Goal: Task Accomplishment & Management: Manage account settings

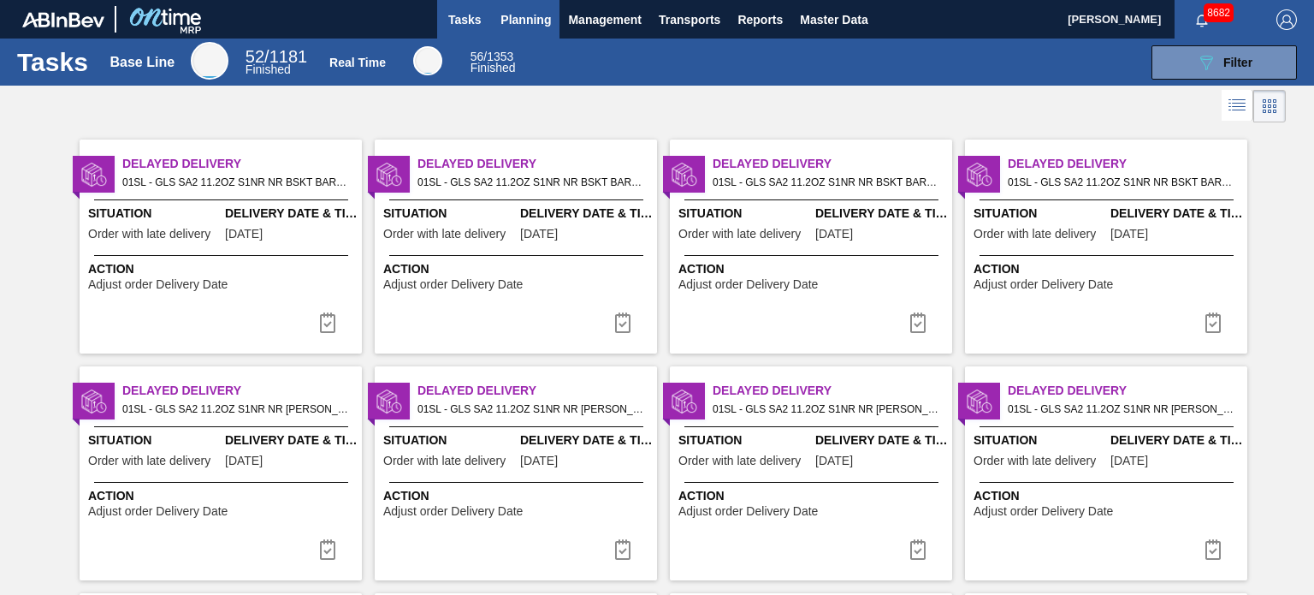
click at [507, 20] on span "Planning" at bounding box center [526, 19] width 50 height 21
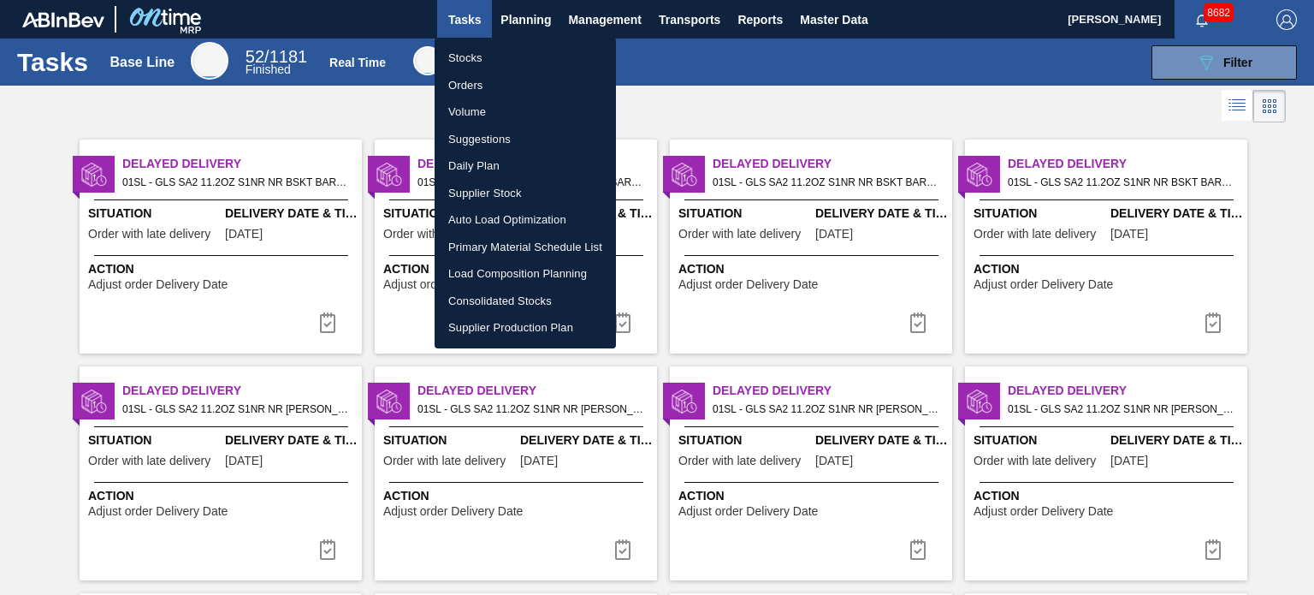
click at [466, 56] on li "Stocks" at bounding box center [525, 58] width 181 height 27
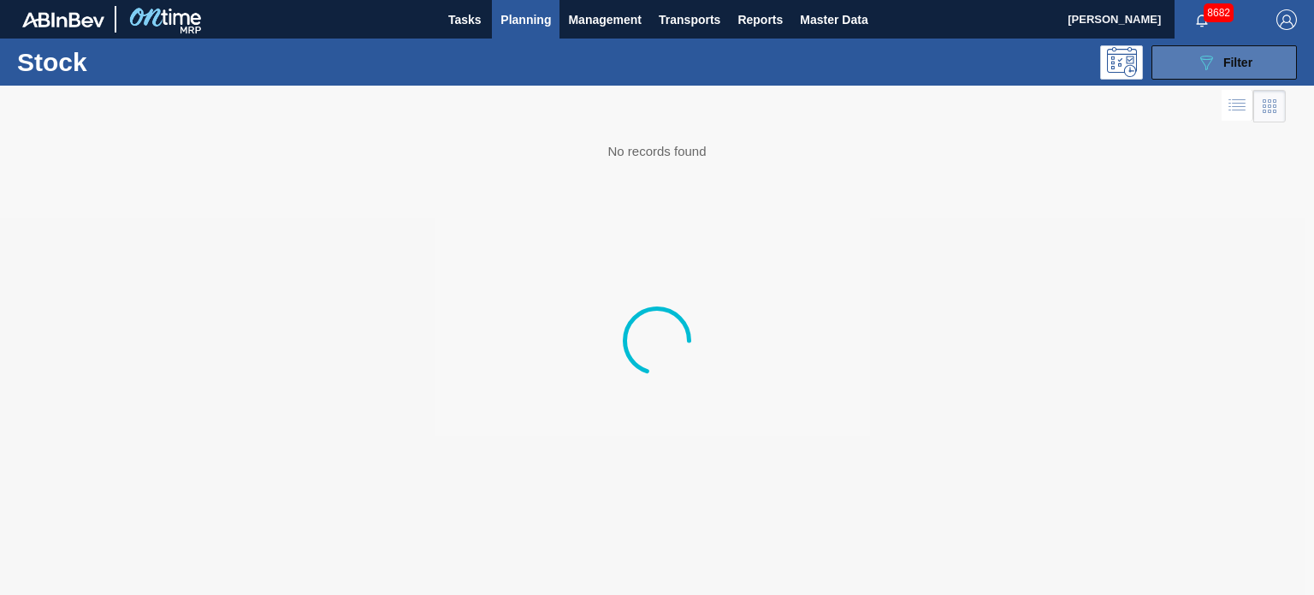
click at [1179, 49] on button "089F7B8B-B2A5-4AFE-B5C0-19BA573D28AC Filter" at bounding box center [1224, 62] width 145 height 34
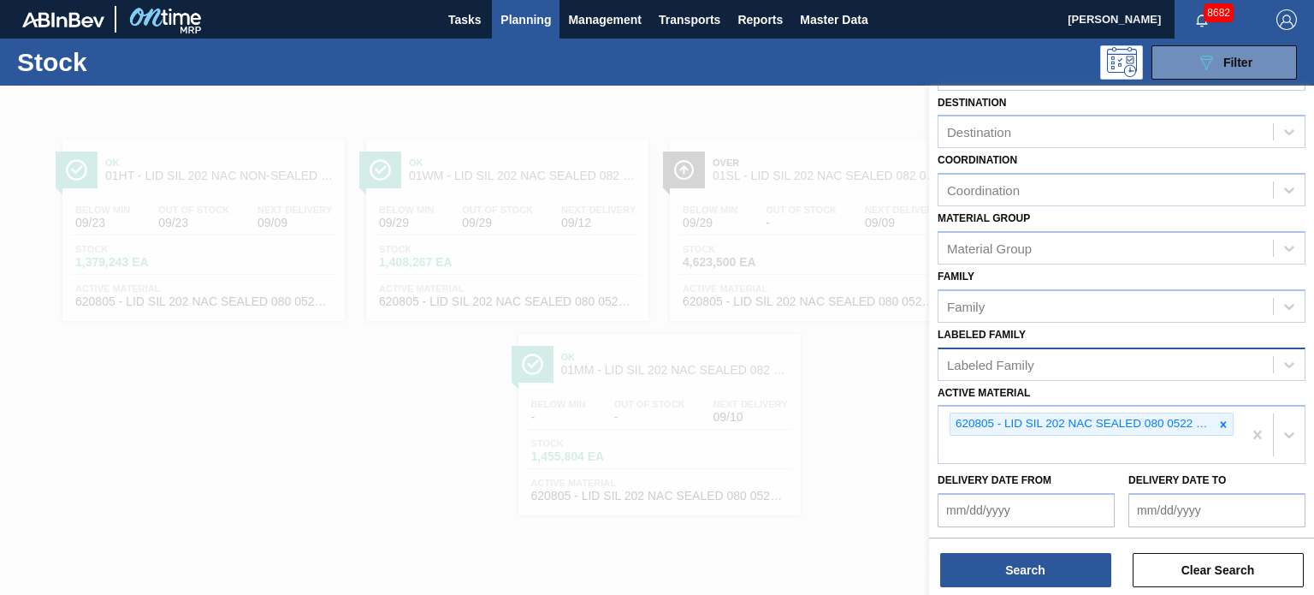
scroll to position [120, 0]
click at [1221, 421] on icon at bounding box center [1224, 424] width 6 height 6
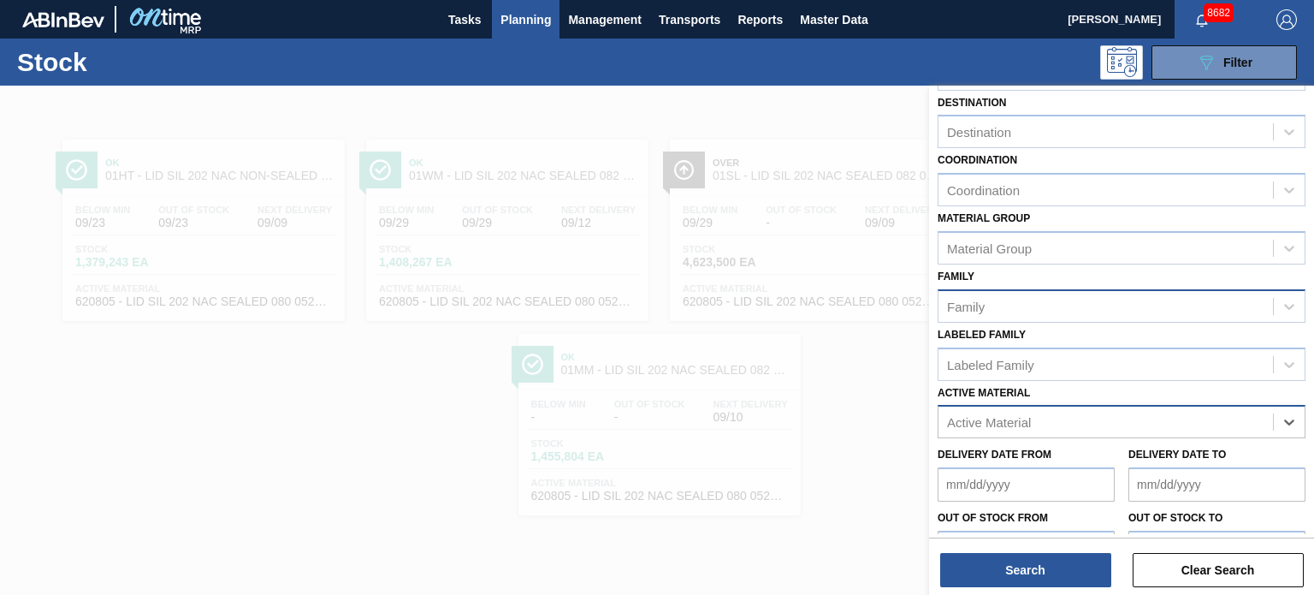
click at [1009, 302] on div "Family" at bounding box center [1106, 306] width 335 height 25
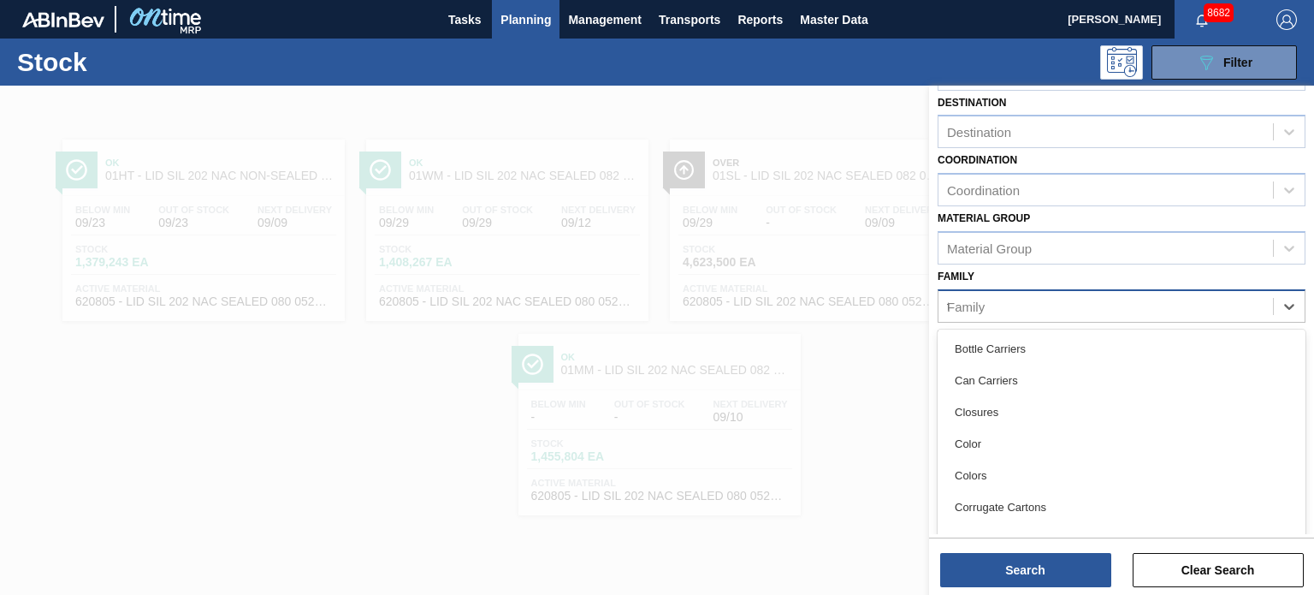
type input "tr"
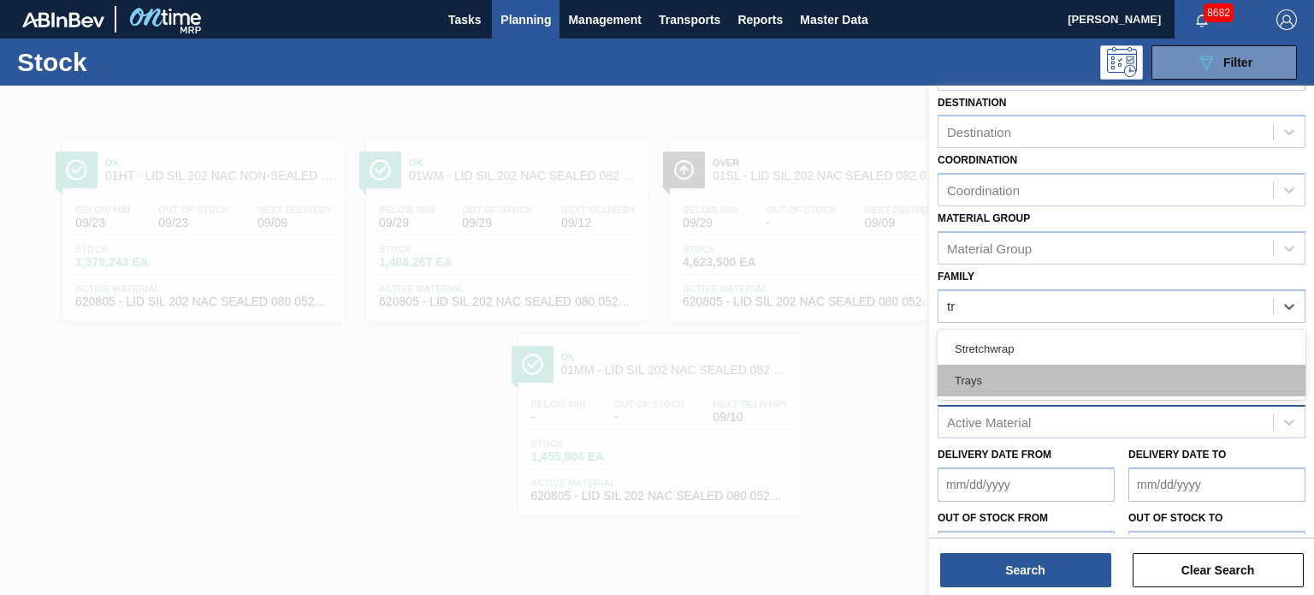
click at [972, 381] on div "Trays" at bounding box center [1122, 381] width 368 height 32
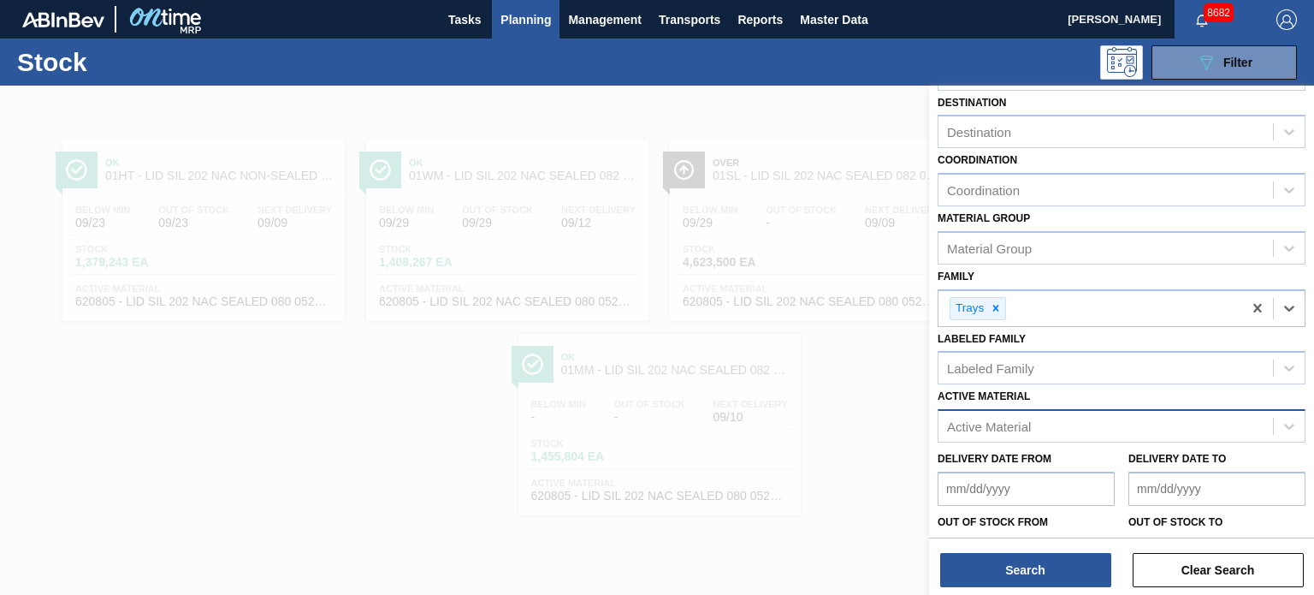
scroll to position [0, 0]
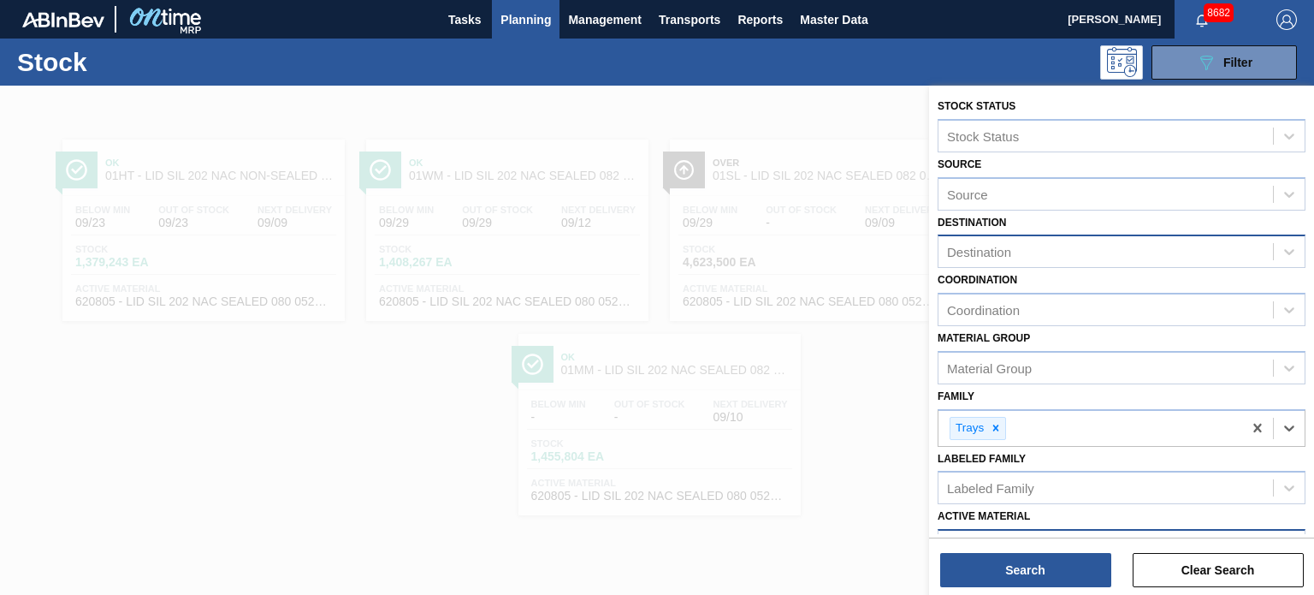
click at [1008, 253] on div "Destination" at bounding box center [979, 252] width 64 height 15
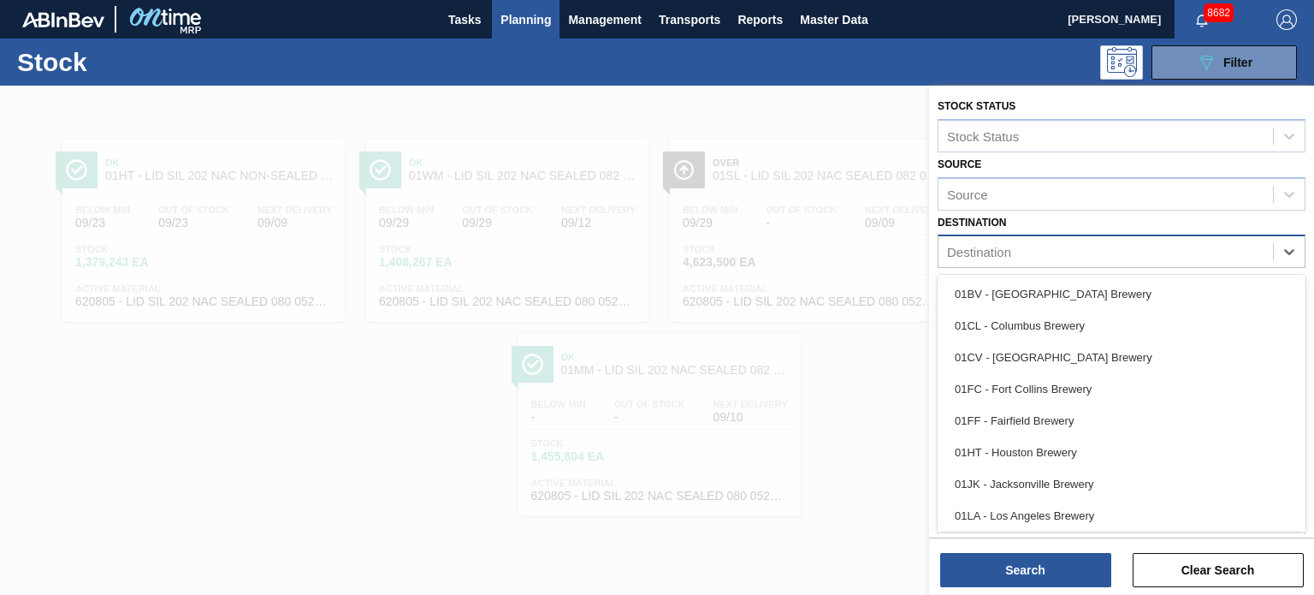
type input "h"
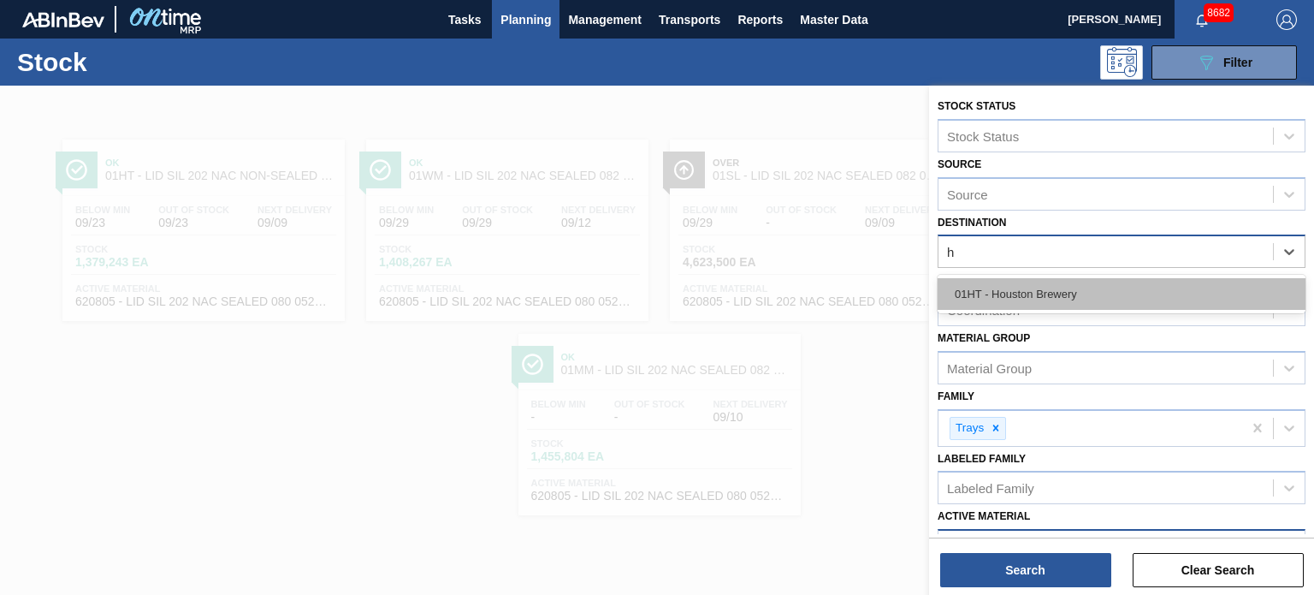
click at [1006, 289] on div "01HT - Houston Brewery" at bounding box center [1122, 294] width 368 height 32
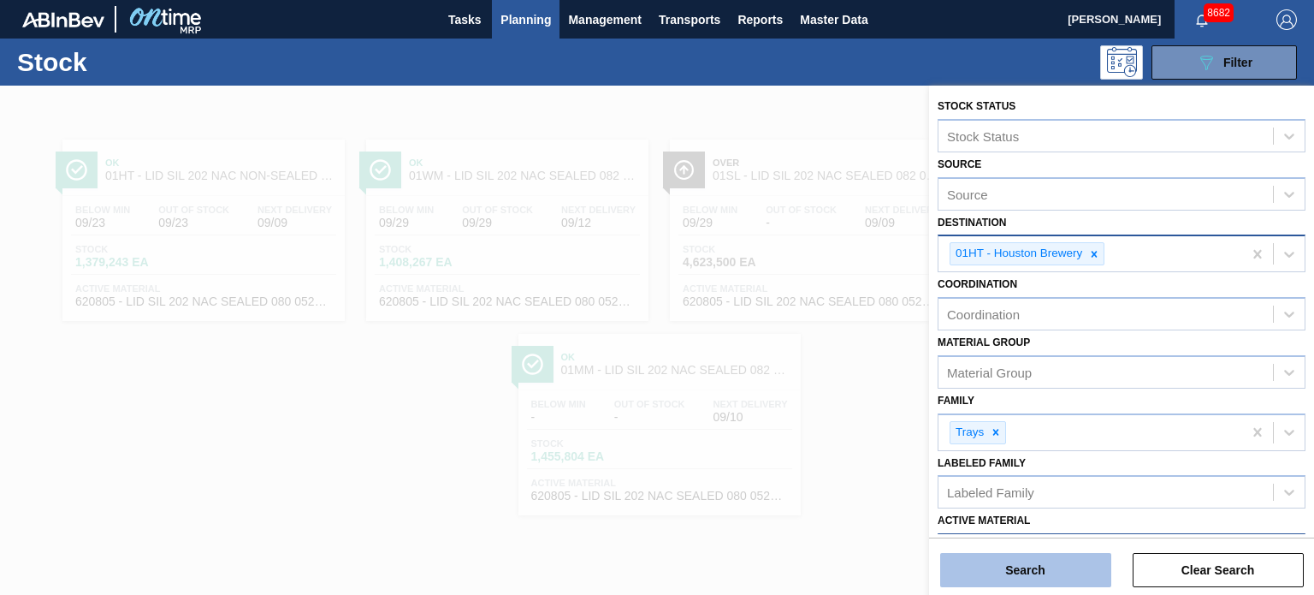
click at [984, 568] on button "Search" at bounding box center [1026, 570] width 171 height 34
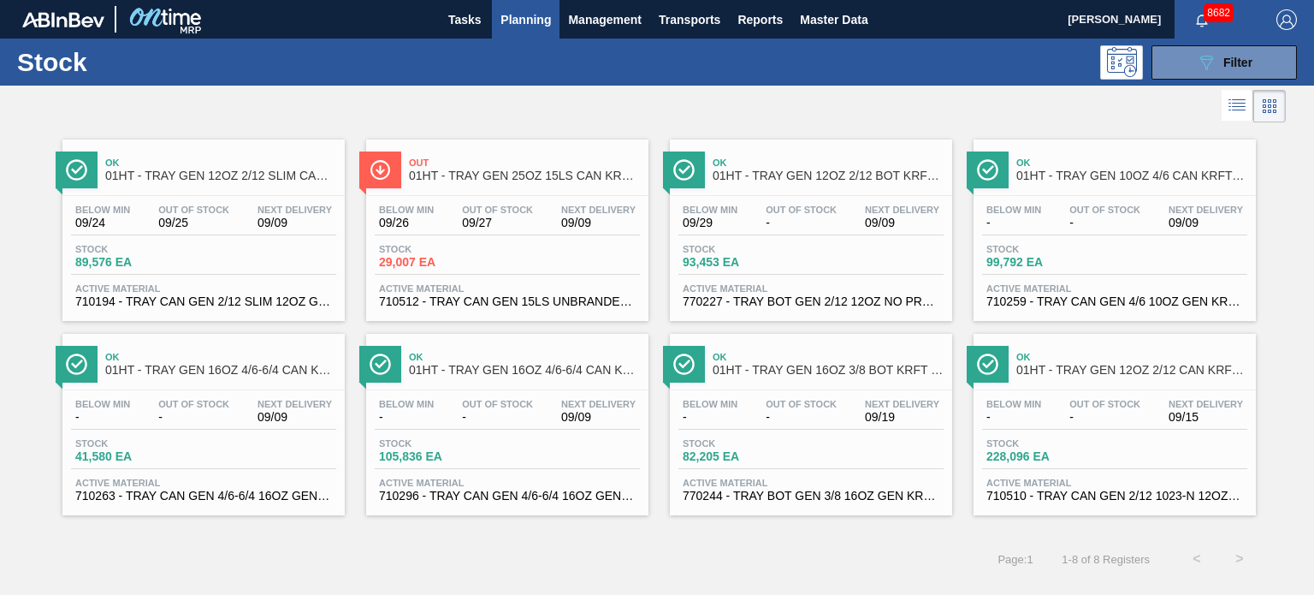
click at [494, 174] on span "01HT - TRAY GEN 25OZ 15LS CAN KRFT 1590-J" at bounding box center [524, 175] width 231 height 13
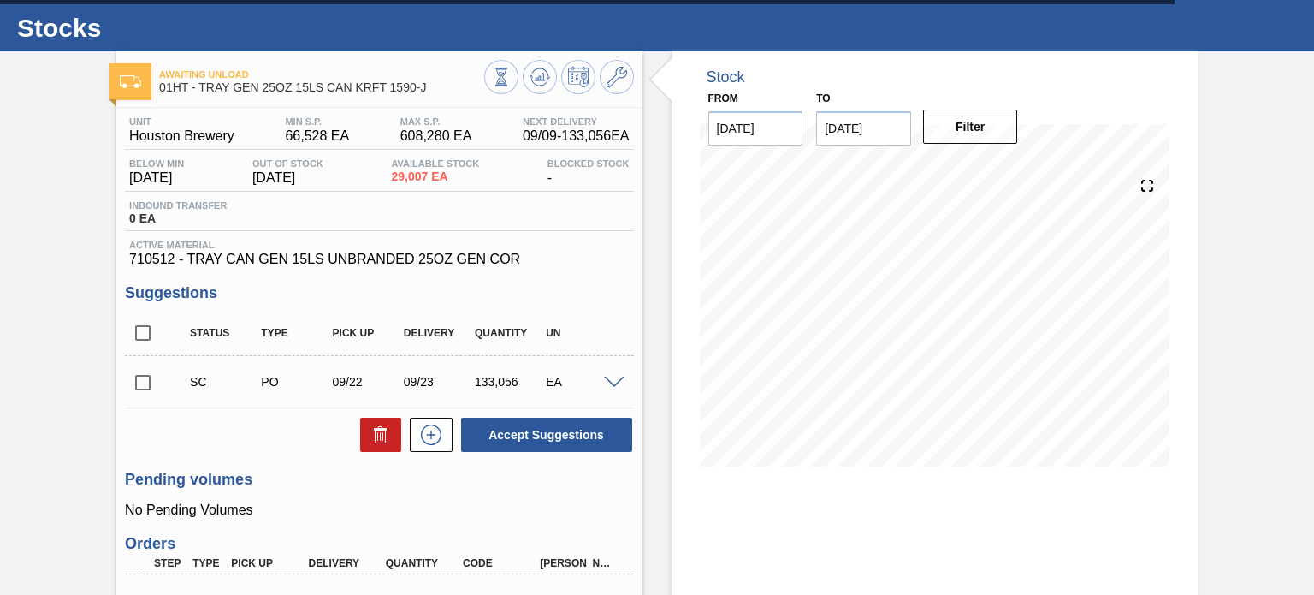
scroll to position [34, 0]
click at [620, 72] on icon at bounding box center [617, 77] width 21 height 21
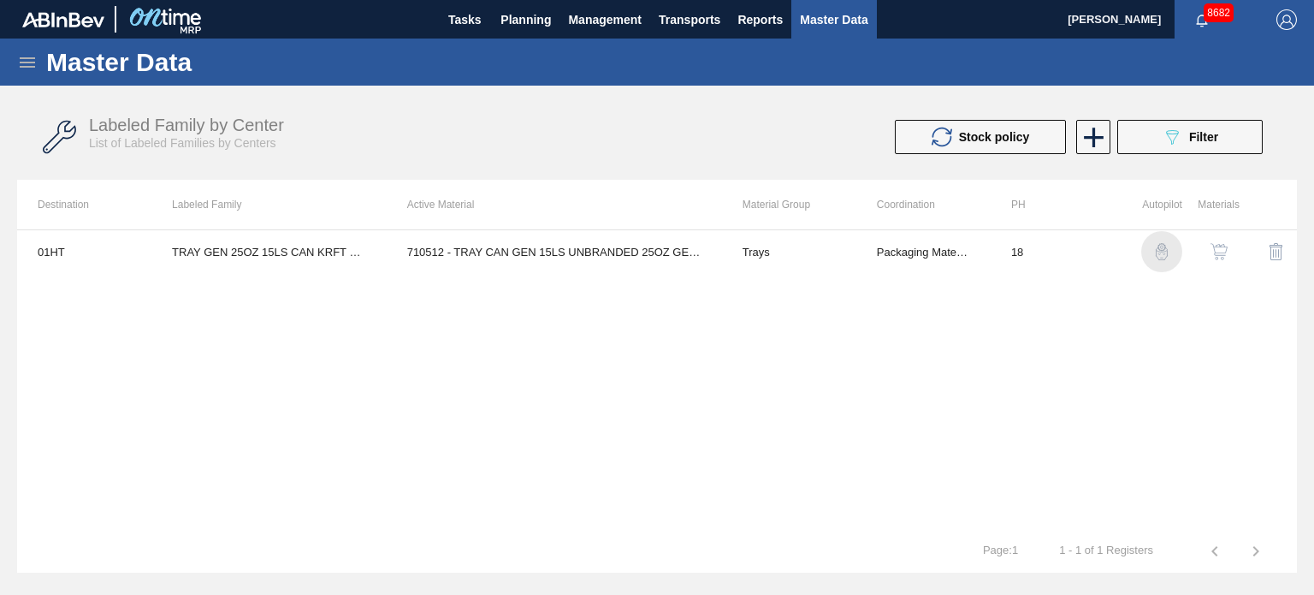
click at [1157, 248] on img "button" at bounding box center [1162, 251] width 17 height 17
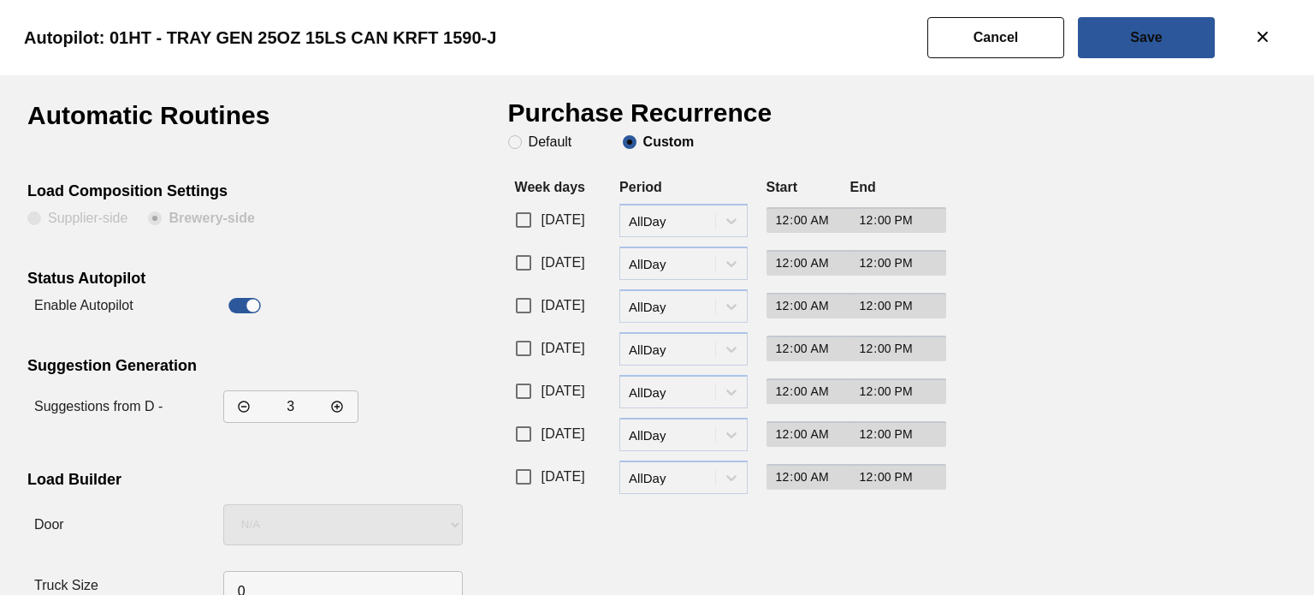
checkbox input "true"
type input "12:00"
type input "14:00"
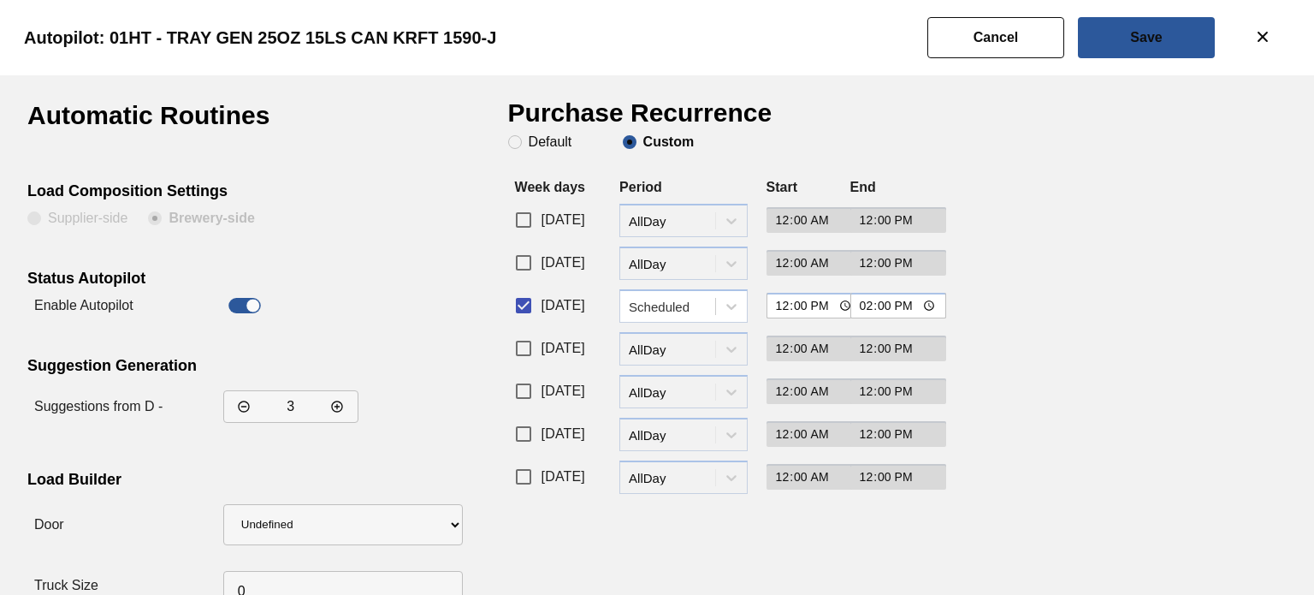
scroll to position [45, 0]
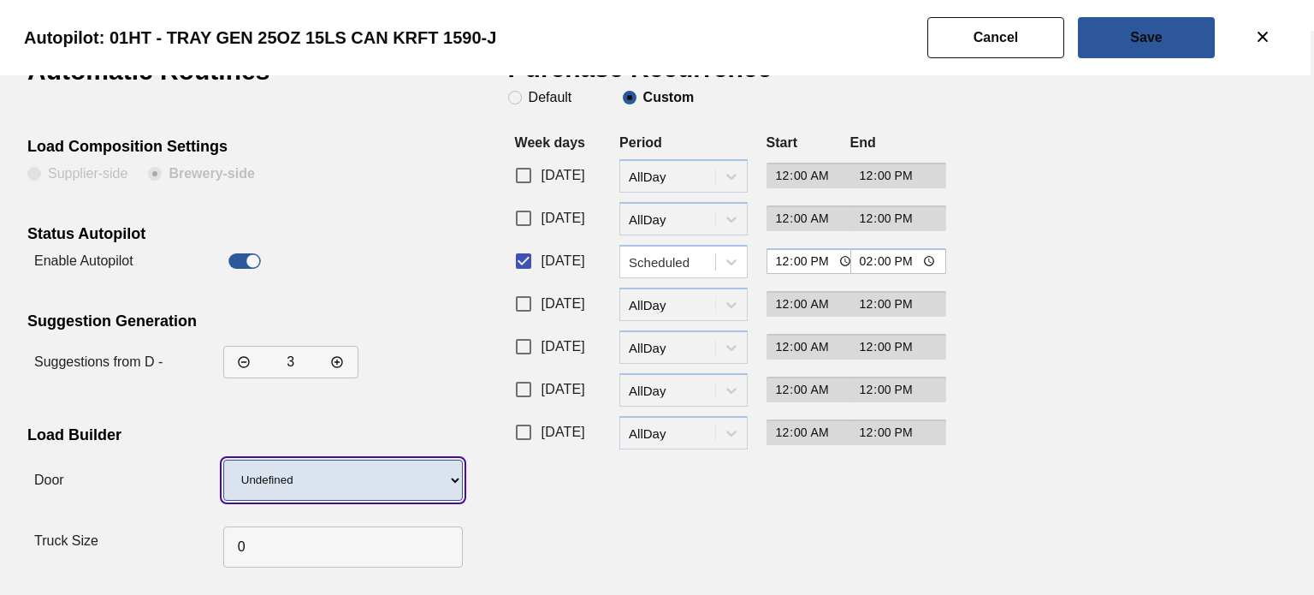
click at [453, 466] on select "Undefined IP" at bounding box center [343, 480] width 240 height 41
select select "10"
click at [223, 460] on select "Undefined IP" at bounding box center [343, 480] width 240 height 41
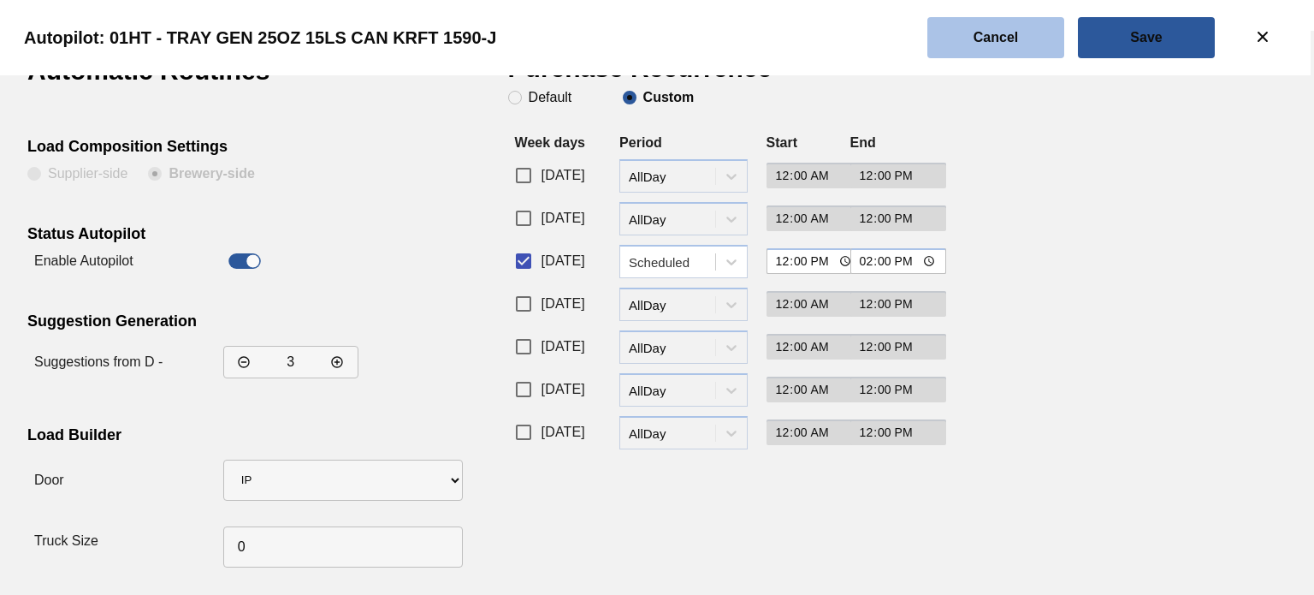
click at [0, 0] on slot "Cancel" at bounding box center [0, 0] width 0 height 0
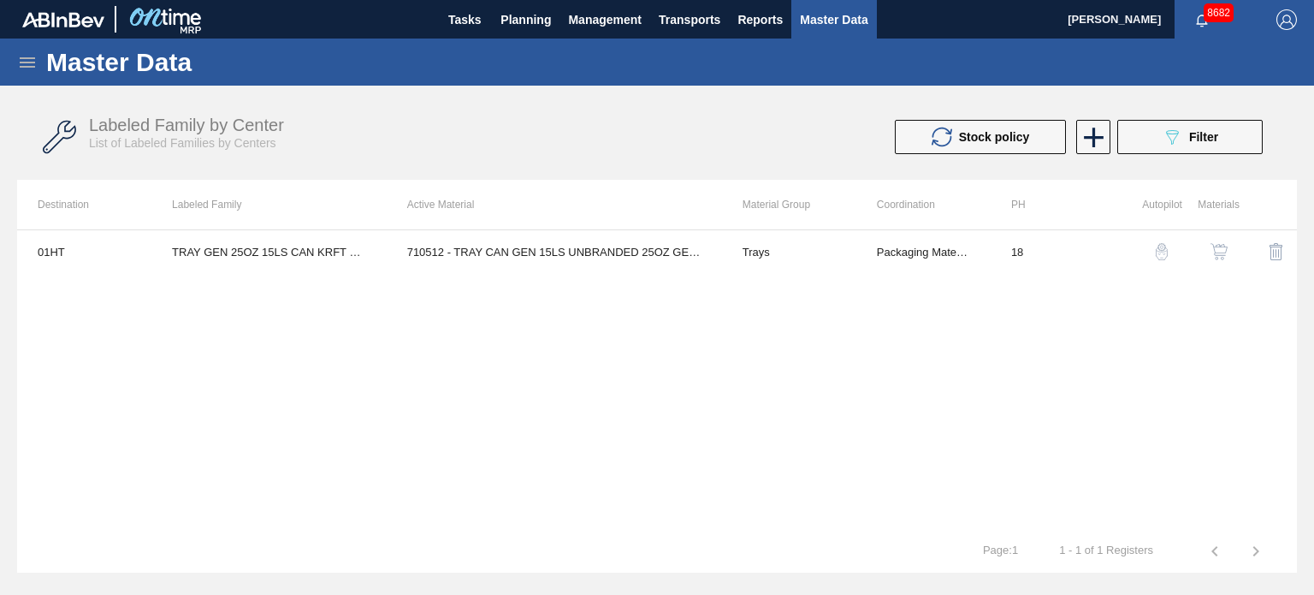
click at [1158, 250] on img "button" at bounding box center [1162, 251] width 17 height 17
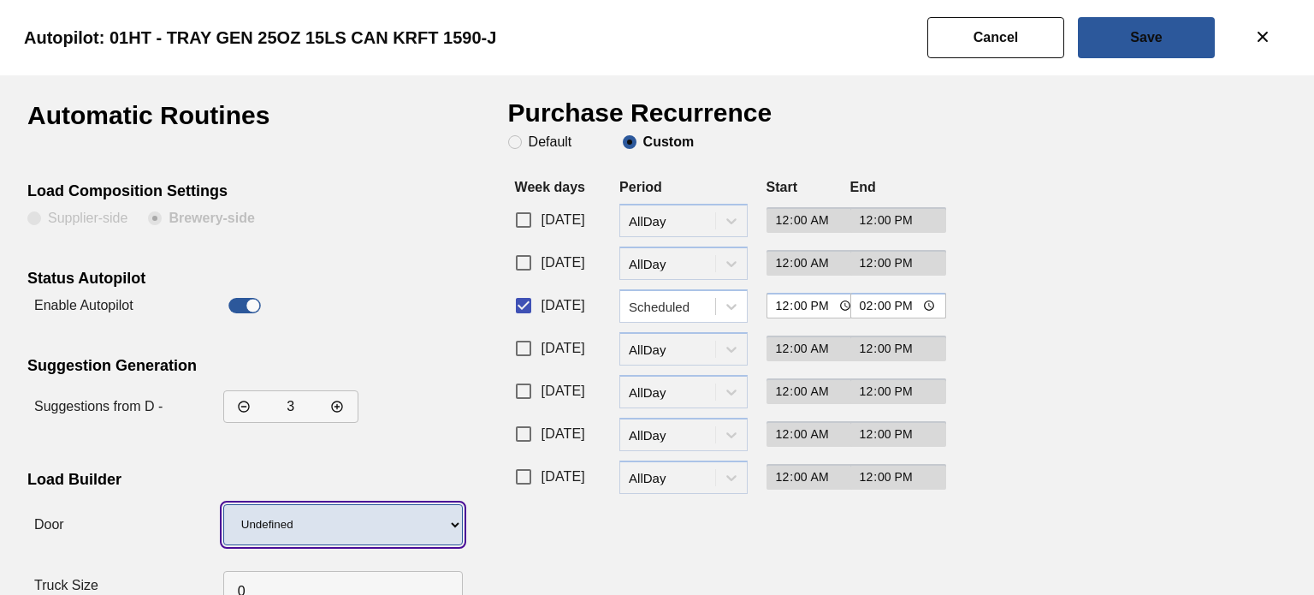
click at [297, 516] on select "Undefined IP" at bounding box center [343, 524] width 240 height 41
select select "10"
click at [223, 504] on select "Undefined IP" at bounding box center [343, 524] width 240 height 41
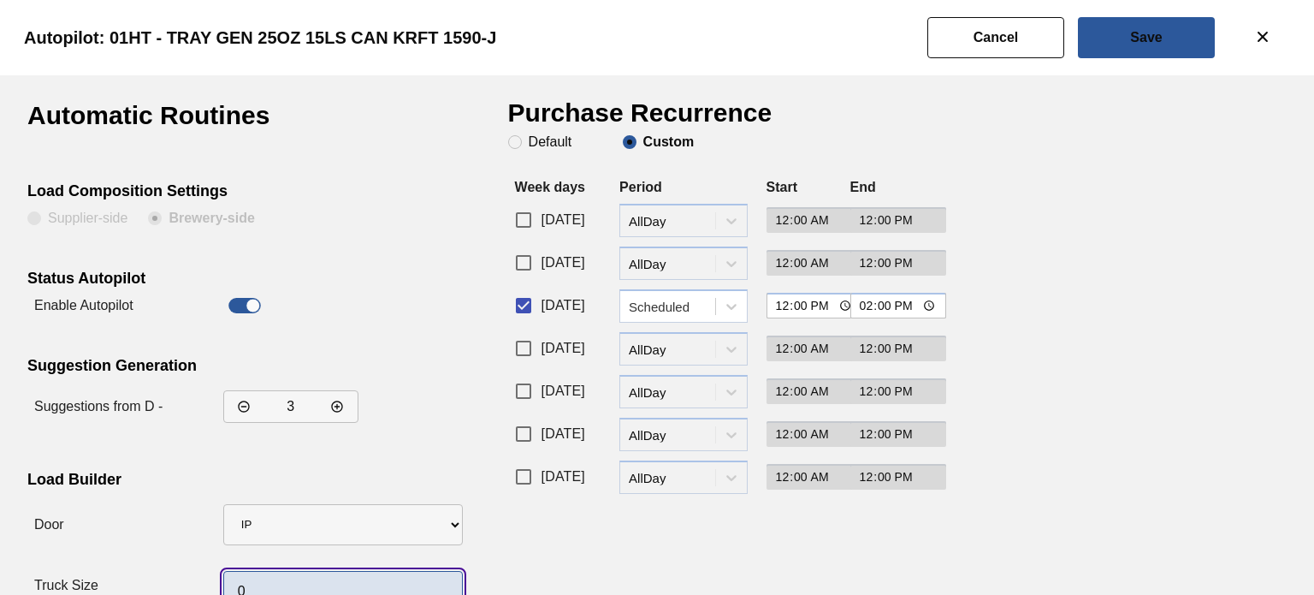
click at [235, 584] on input "0" at bounding box center [343, 591] width 240 height 41
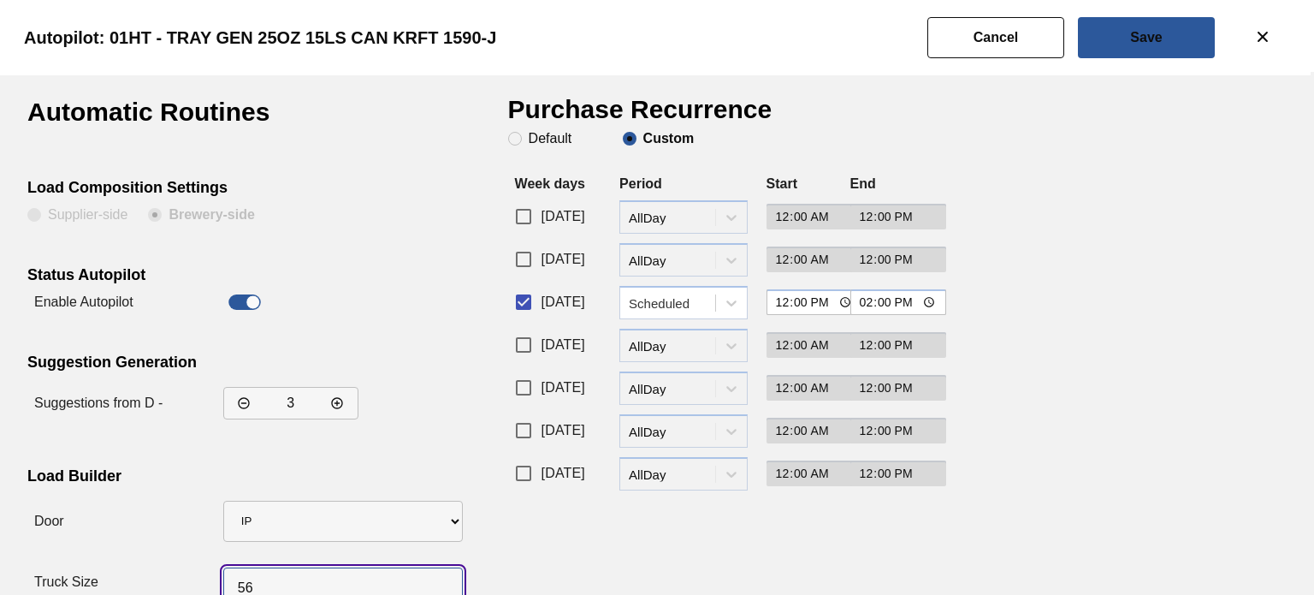
type input "56"
click at [519, 351] on input "[DATE]" at bounding box center [524, 345] width 36 height 36
checkbox input "true"
click at [719, 338] on div at bounding box center [731, 345] width 31 height 31
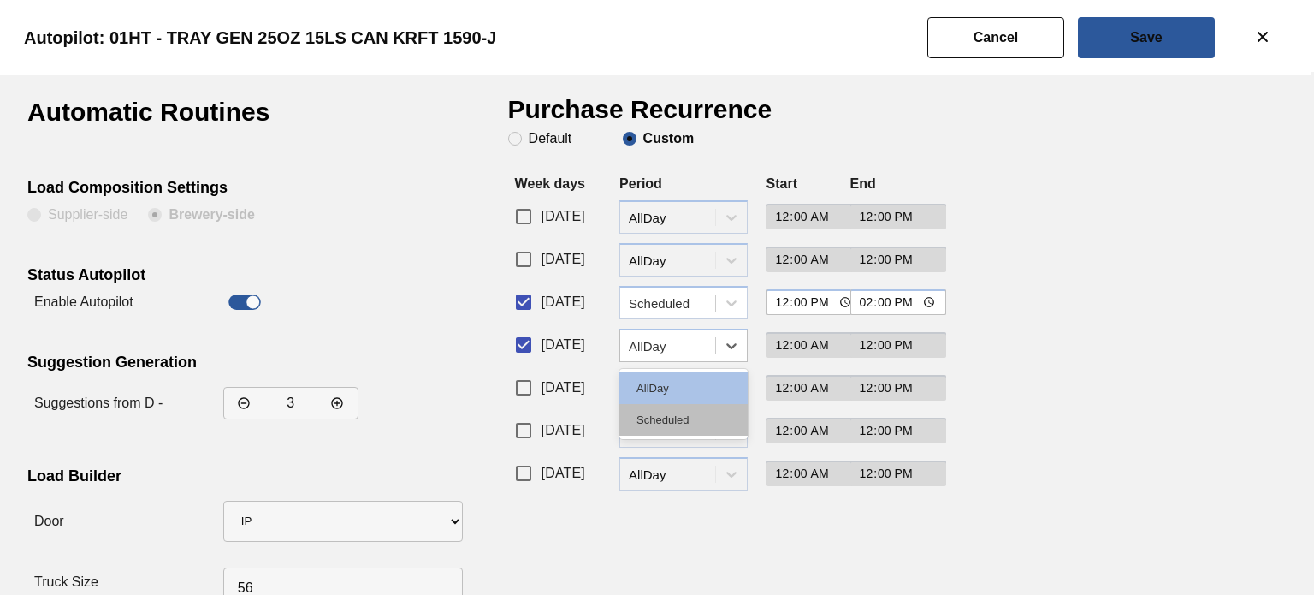
click at [660, 419] on div "Scheduled" at bounding box center [684, 420] width 128 height 32
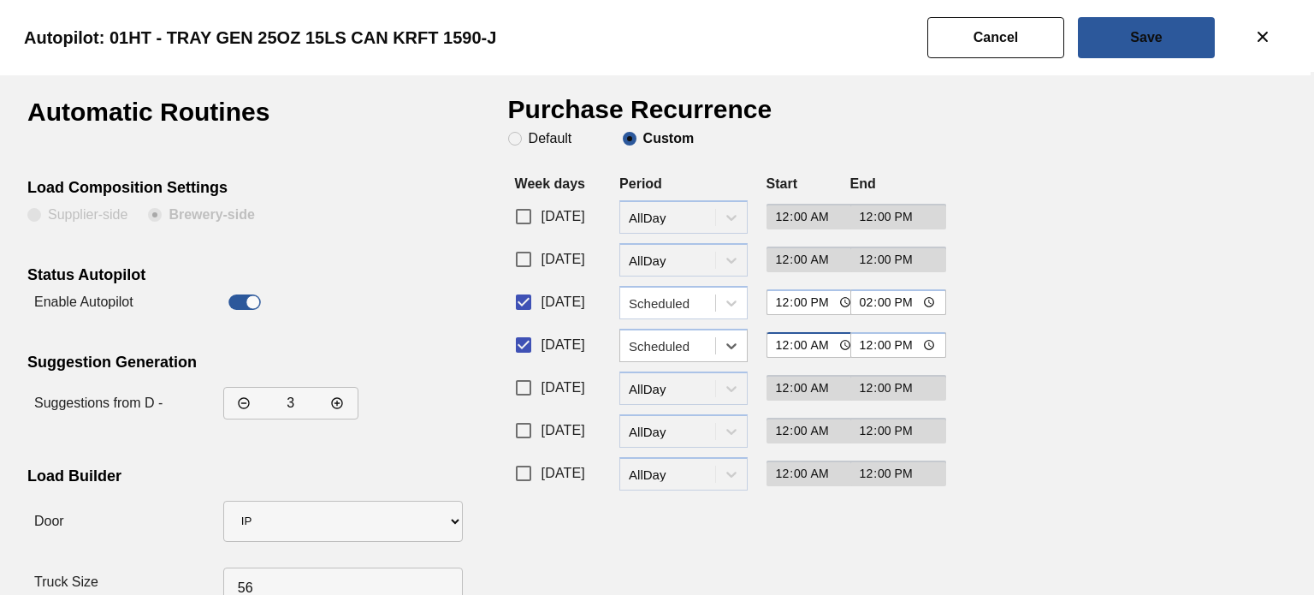
click at [818, 346] on input "00:00" at bounding box center [815, 345] width 97 height 26
type input "12:00"
type input "14:00"
click at [0, 0] on slot "Save" at bounding box center [0, 0] width 0 height 0
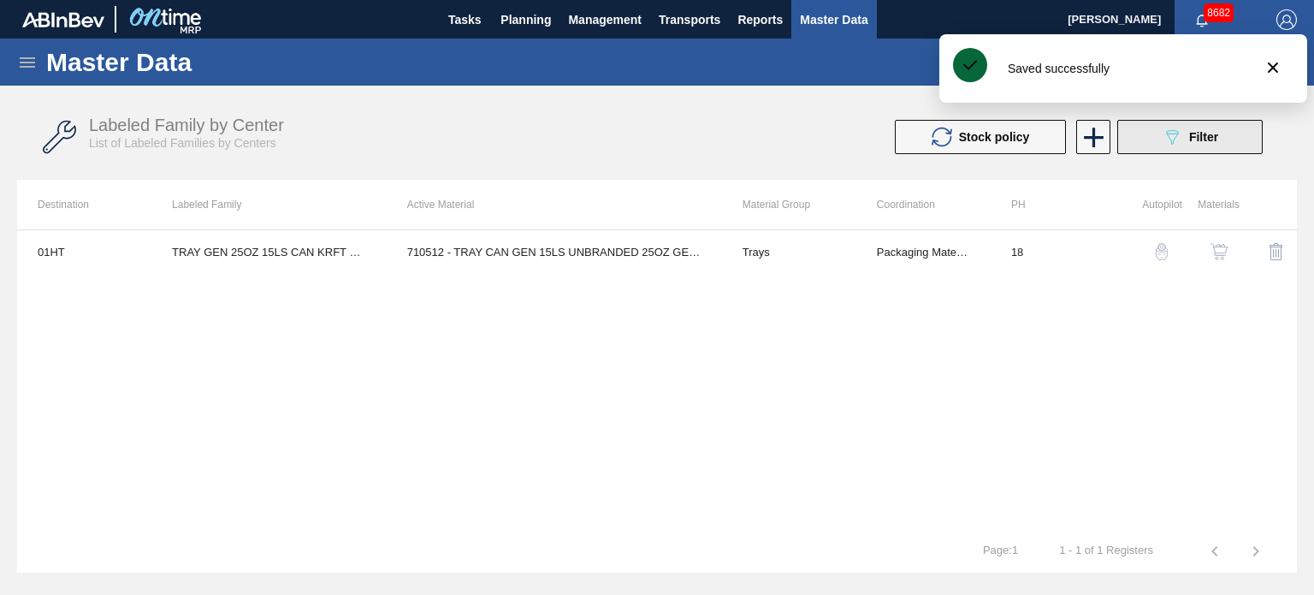
click at [1160, 136] on button "089F7B8B-B2A5-4AFE-B5C0-19BA573D28AC Filter" at bounding box center [1190, 137] width 145 height 34
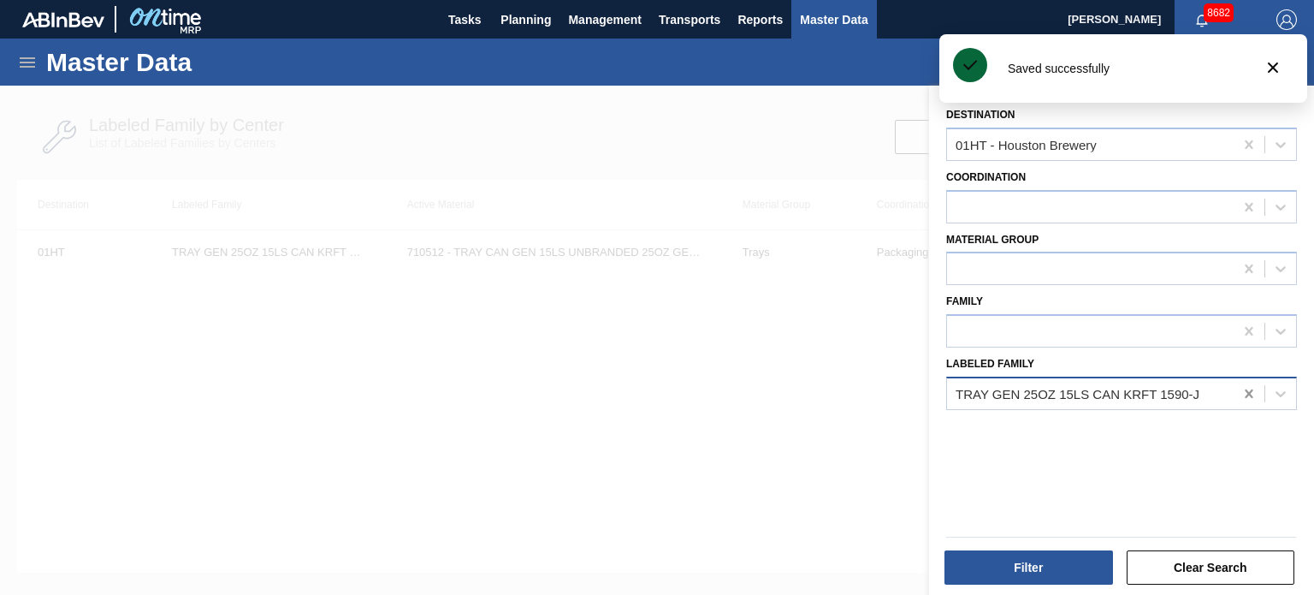
click at [1241, 389] on icon at bounding box center [1249, 393] width 17 height 17
click at [1025, 347] on div "Labeled Family Select is focused ,type to refine list, press Down to open the m…" at bounding box center [1122, 378] width 365 height 62
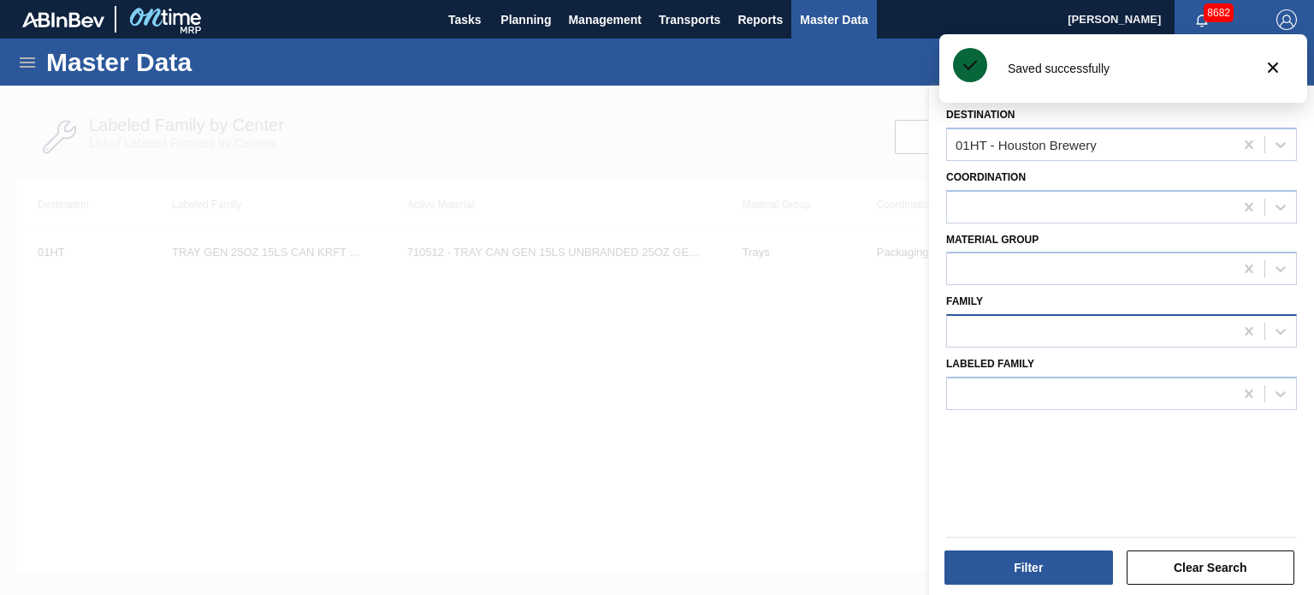
click at [1006, 314] on div at bounding box center [1122, 330] width 351 height 33
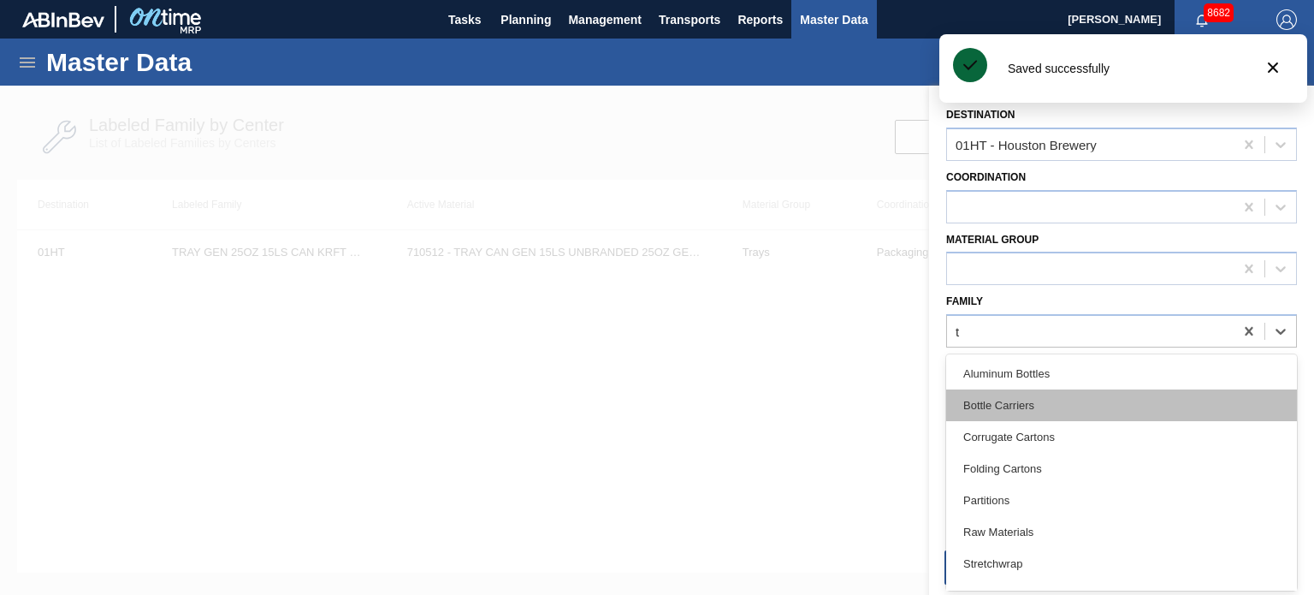
type input "tr"
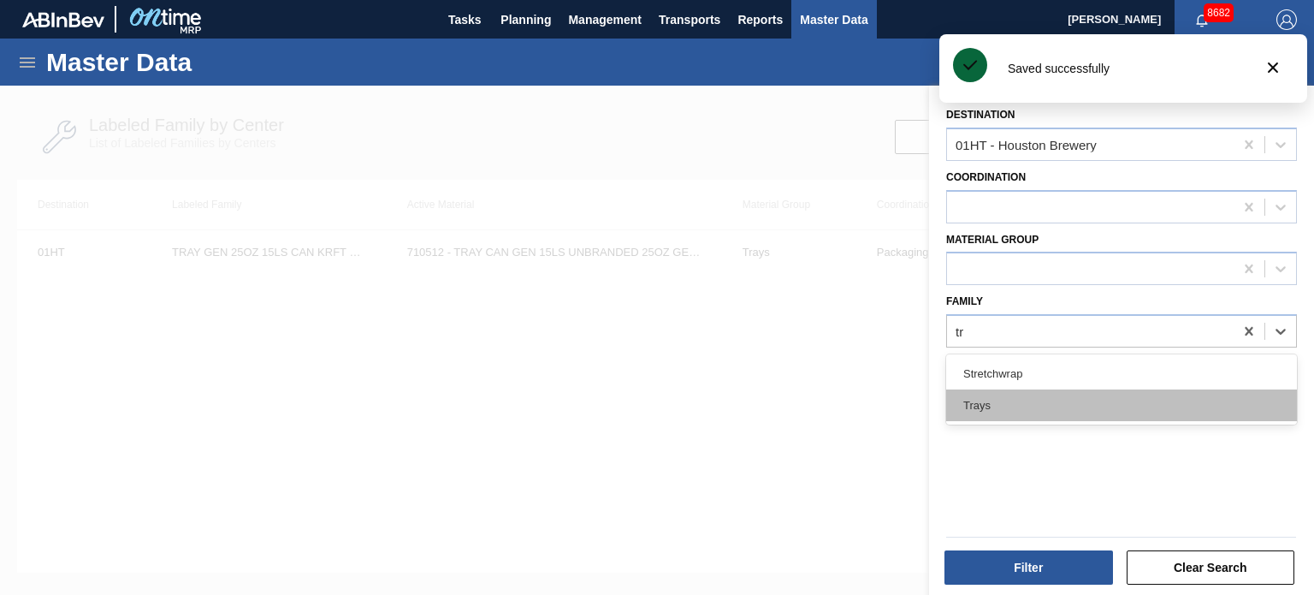
click at [983, 410] on div "Trays" at bounding box center [1122, 405] width 351 height 32
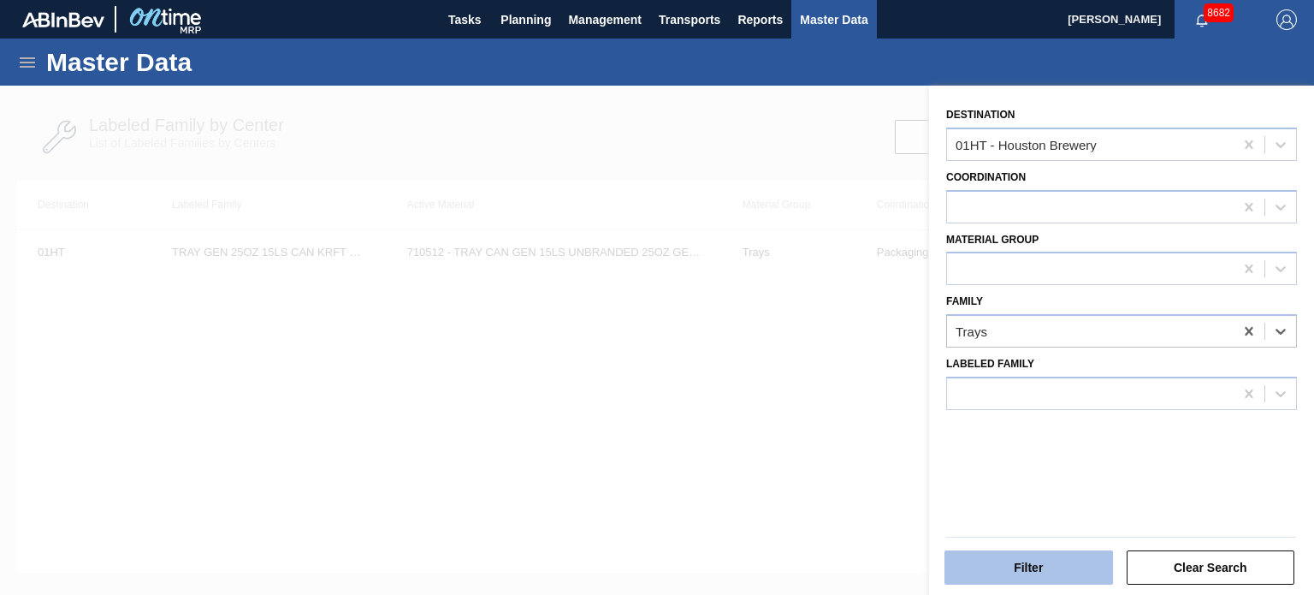
click at [1017, 574] on button "Filter" at bounding box center [1029, 567] width 169 height 34
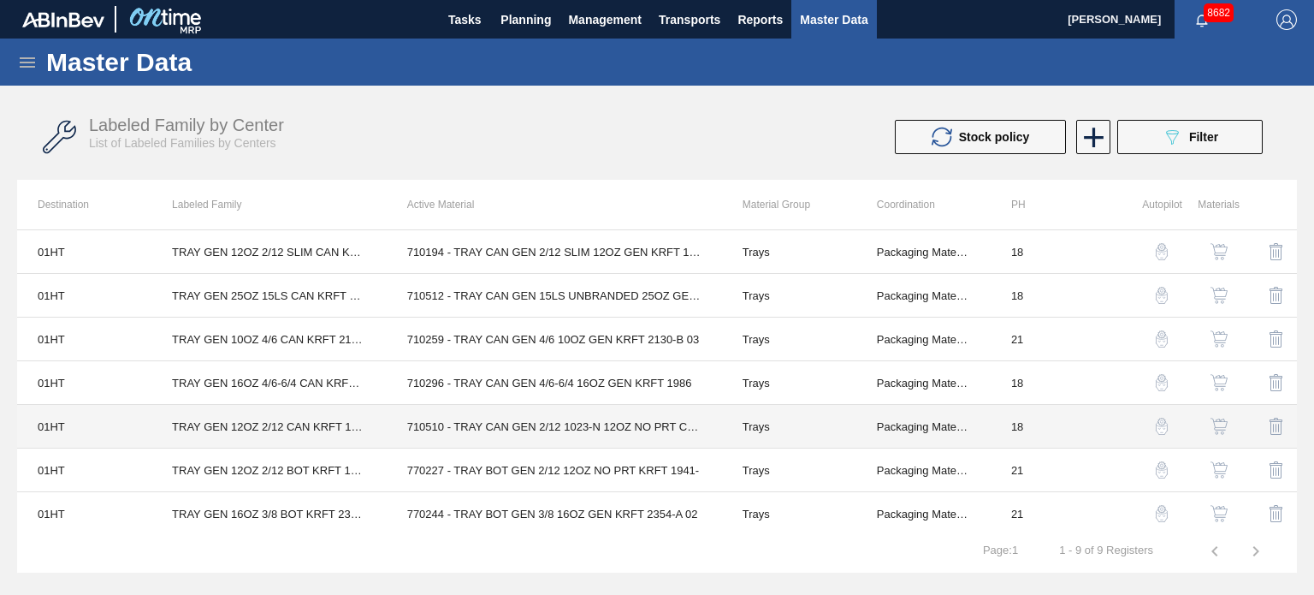
click at [486, 430] on td "710510 - TRAY CAN GEN 2/12 1023-N 12OZ NO PRT COR" at bounding box center [554, 427] width 335 height 44
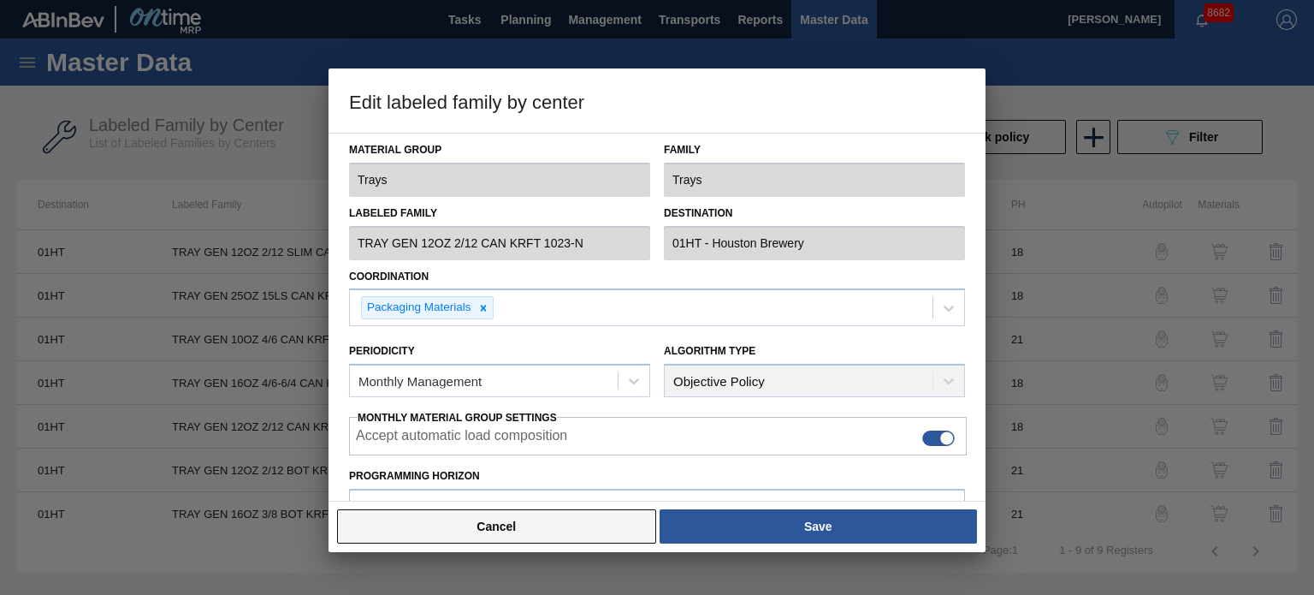
click at [565, 537] on button "Cancel" at bounding box center [496, 526] width 319 height 34
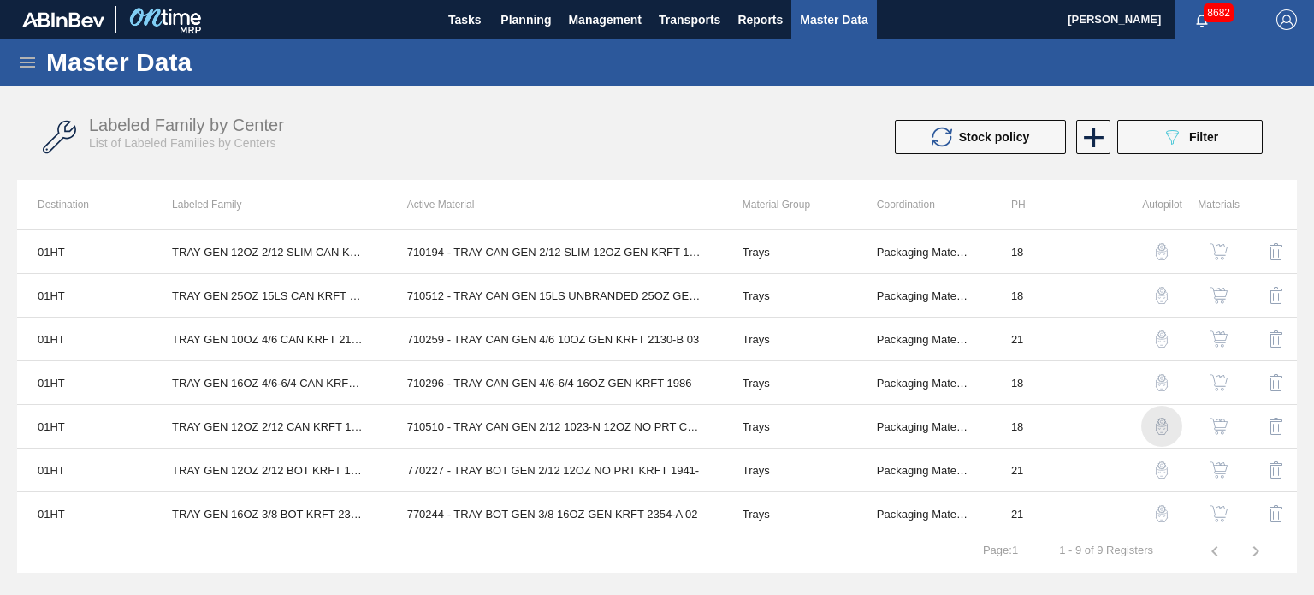
click at [1158, 427] on img "button" at bounding box center [1162, 426] width 17 height 17
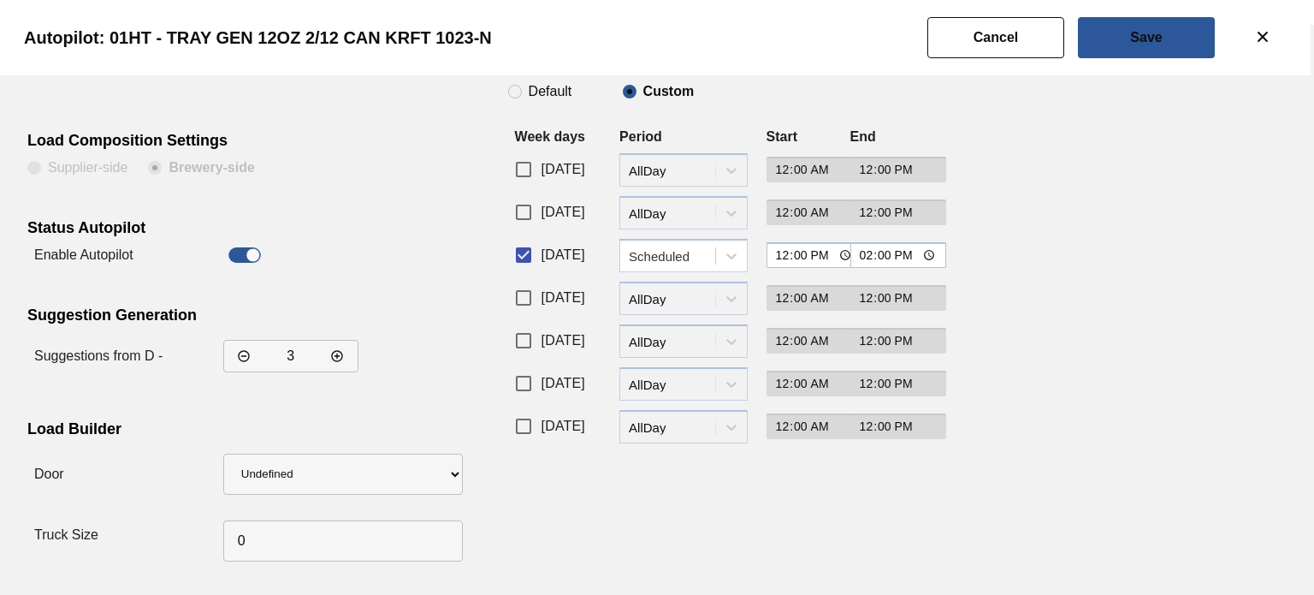
scroll to position [50, 0]
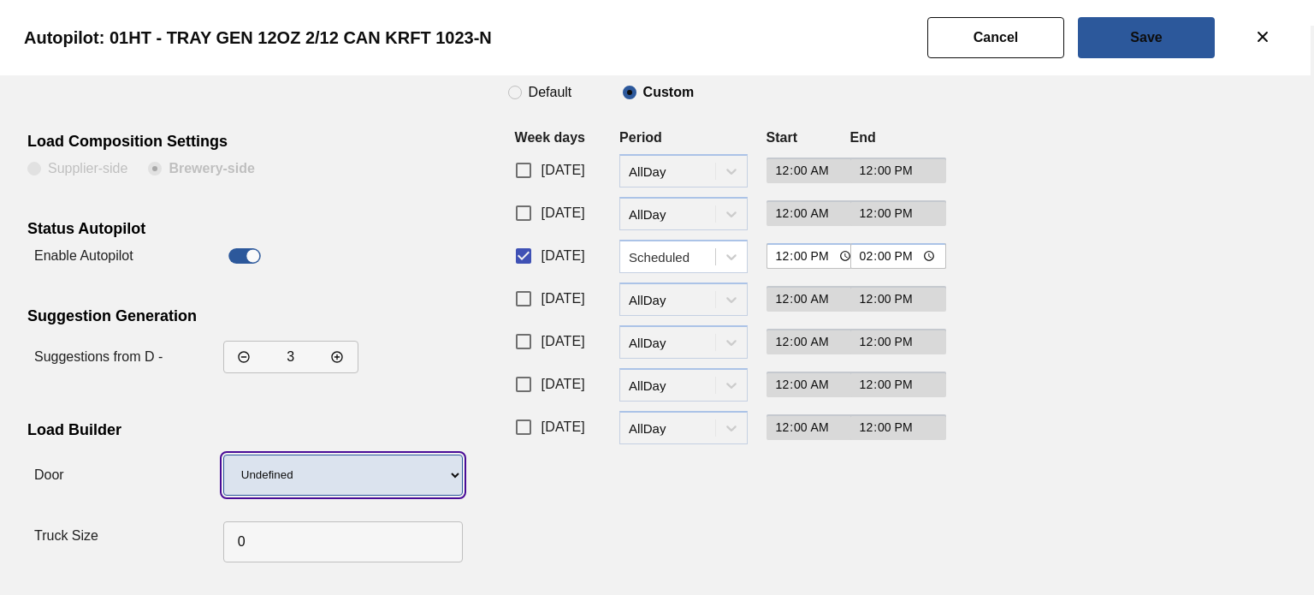
click at [415, 475] on select "Undefined IP" at bounding box center [343, 474] width 240 height 41
select select "10"
click at [223, 454] on select "Undefined IP" at bounding box center [343, 474] width 240 height 41
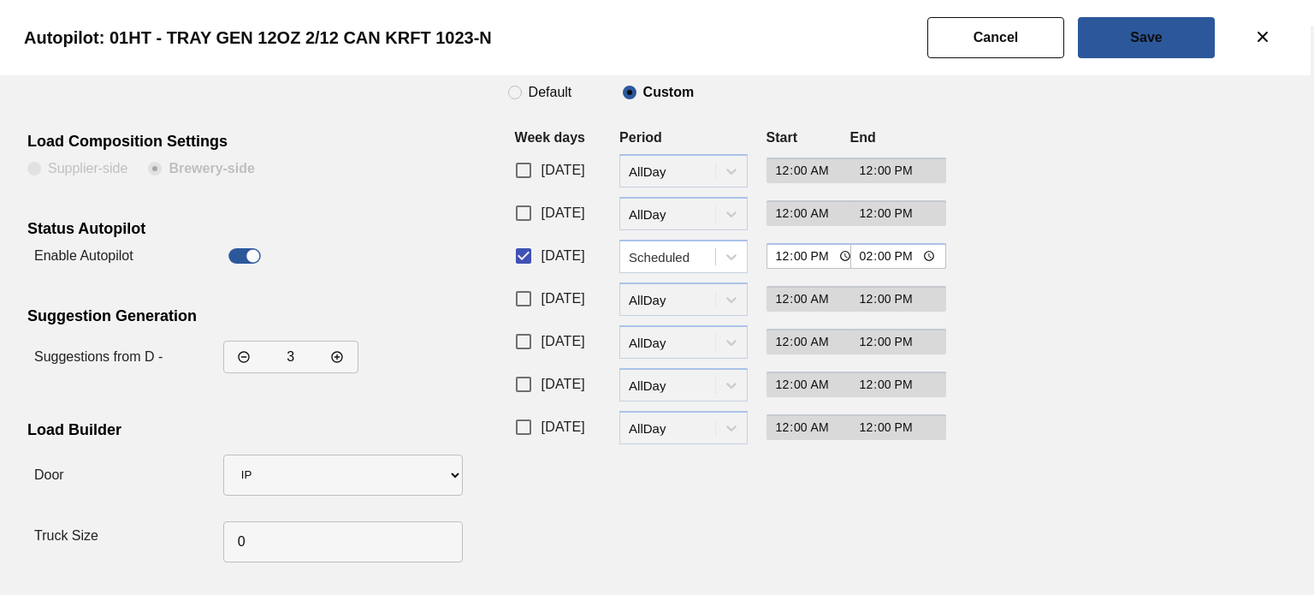
click at [585, 522] on div "Purchase Recurrence Default Custom Week days Period Start End [DATE] period-opt…" at bounding box center [717, 311] width 419 height 516
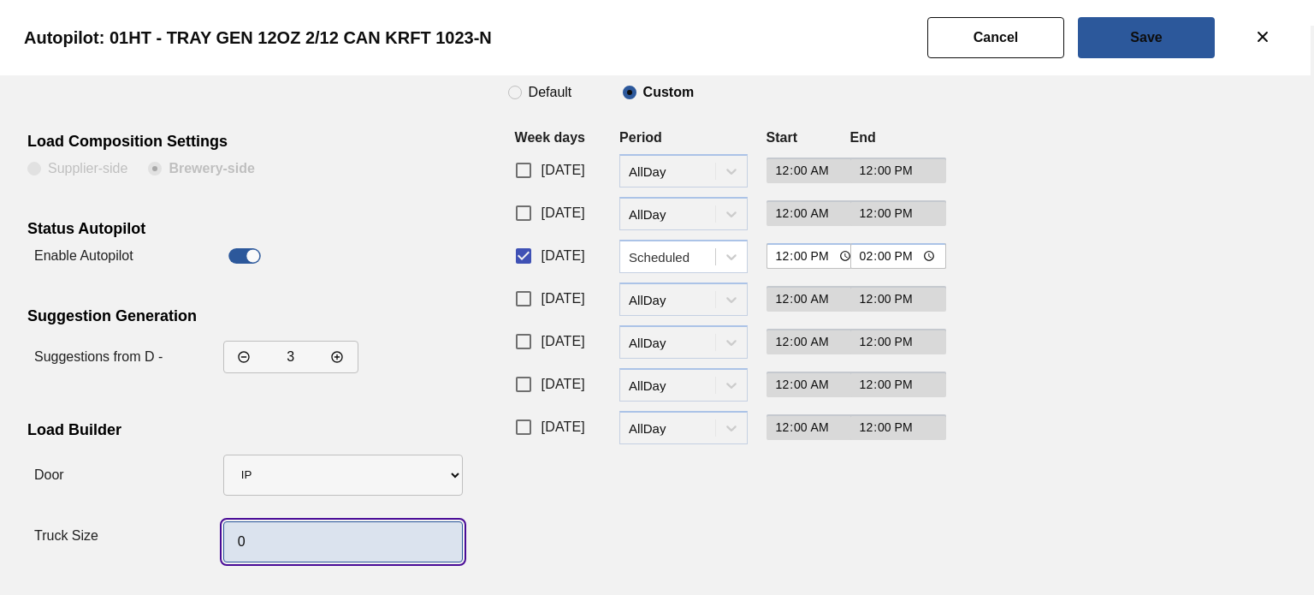
click at [396, 549] on input "0" at bounding box center [343, 541] width 240 height 41
click at [237, 546] on input "0" at bounding box center [343, 541] width 240 height 41
type input "56"
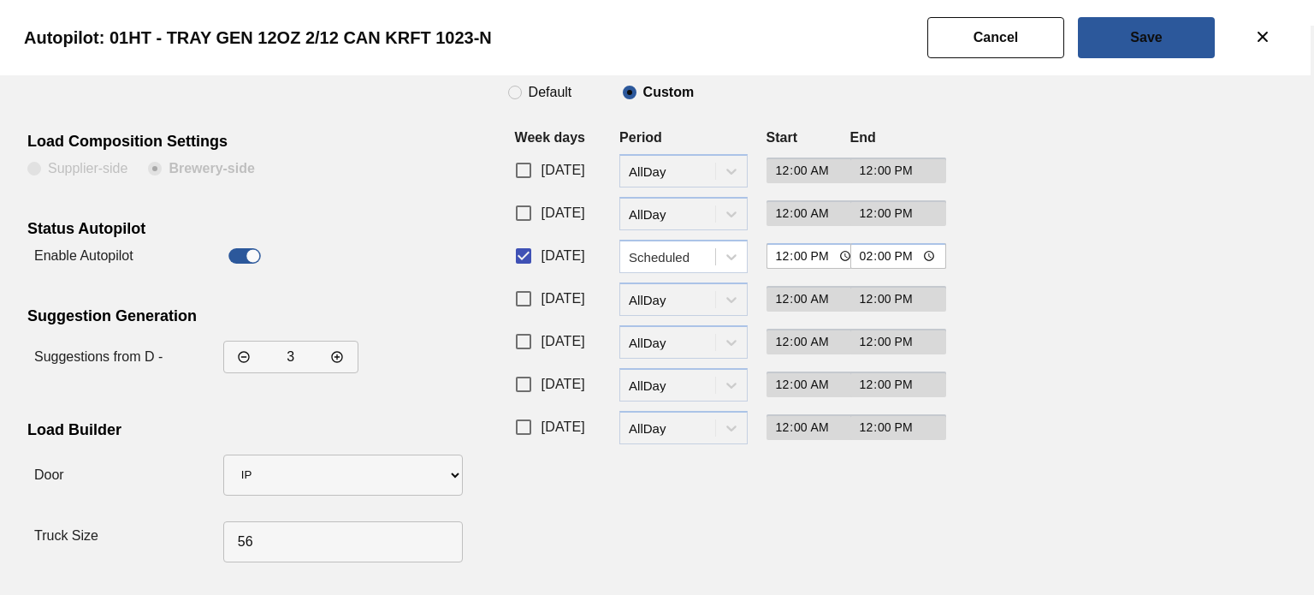
click at [524, 294] on input "[DATE]" at bounding box center [524, 299] width 36 height 36
checkbox input "true"
click at [698, 309] on div "AllDay" at bounding box center [667, 299] width 95 height 25
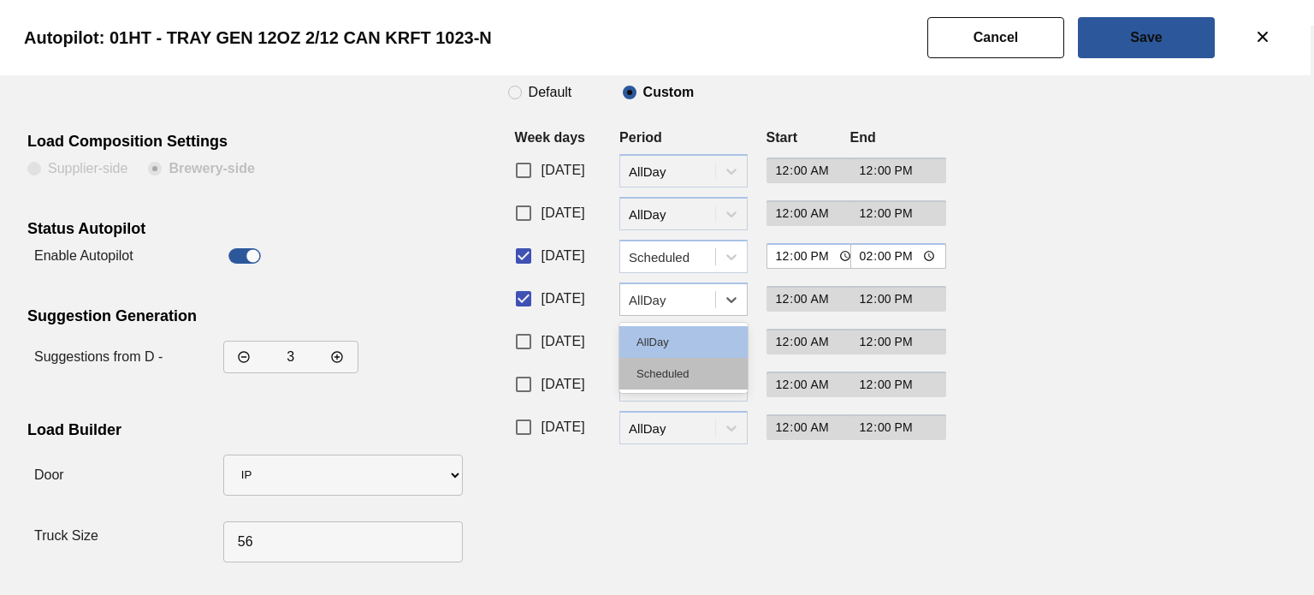
click at [680, 360] on div "Scheduled" at bounding box center [684, 374] width 128 height 32
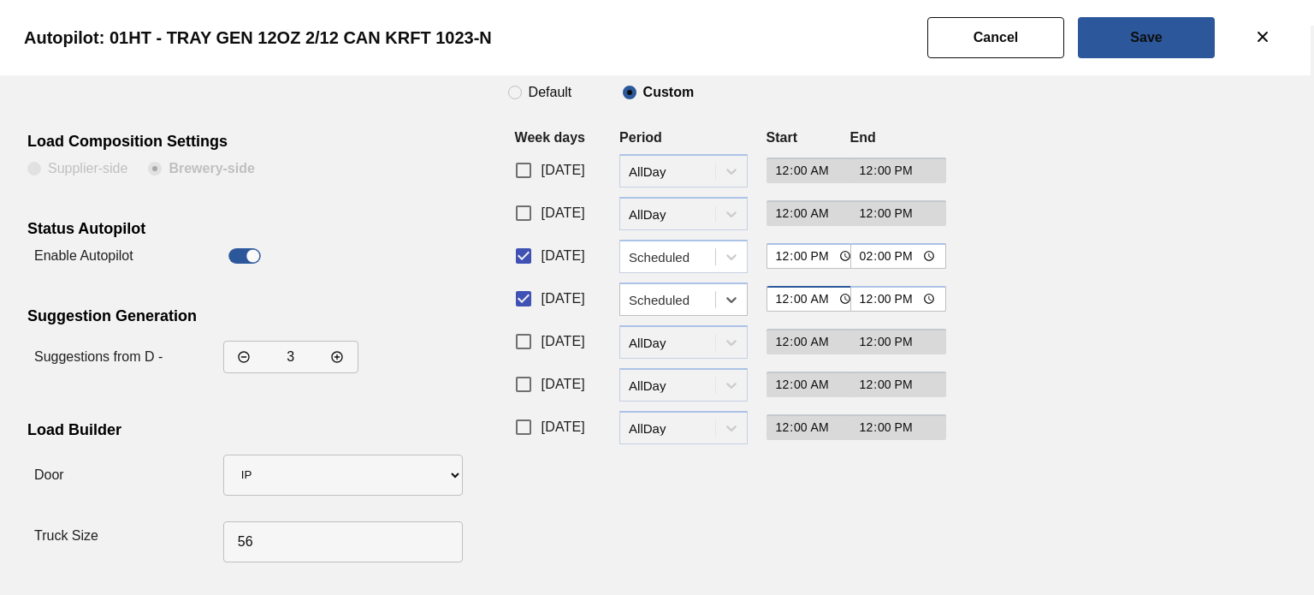
click at [814, 292] on input "00:00" at bounding box center [815, 299] width 97 height 26
type input "12:00"
type input "14:00"
click at [1168, 40] on button "Save" at bounding box center [1146, 37] width 137 height 41
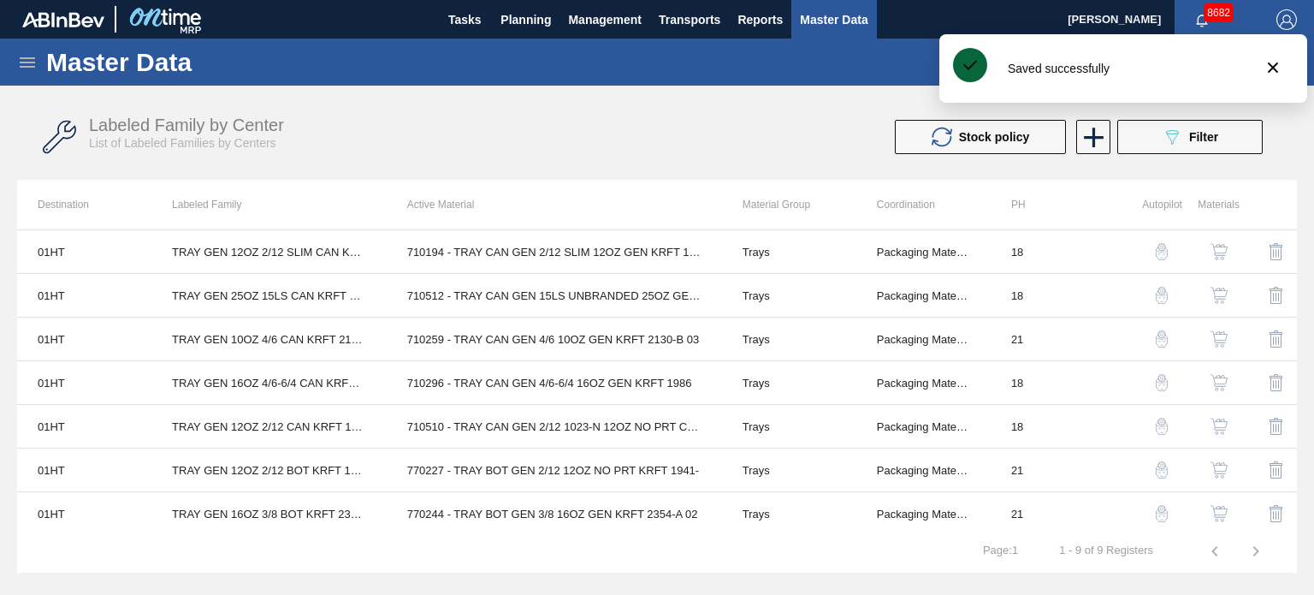
click at [1160, 257] on img "button" at bounding box center [1162, 251] width 17 height 17
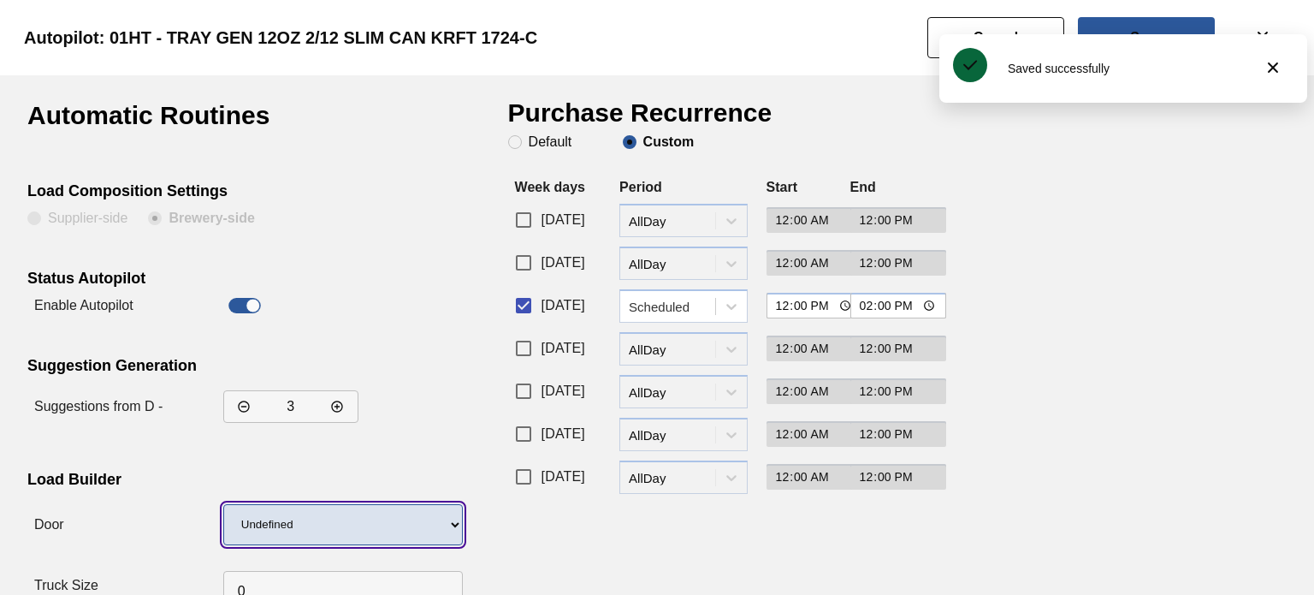
click at [345, 526] on select "Undefined IP" at bounding box center [343, 524] width 240 height 41
select select "10"
click at [223, 504] on select "Undefined IP" at bounding box center [343, 524] width 240 height 41
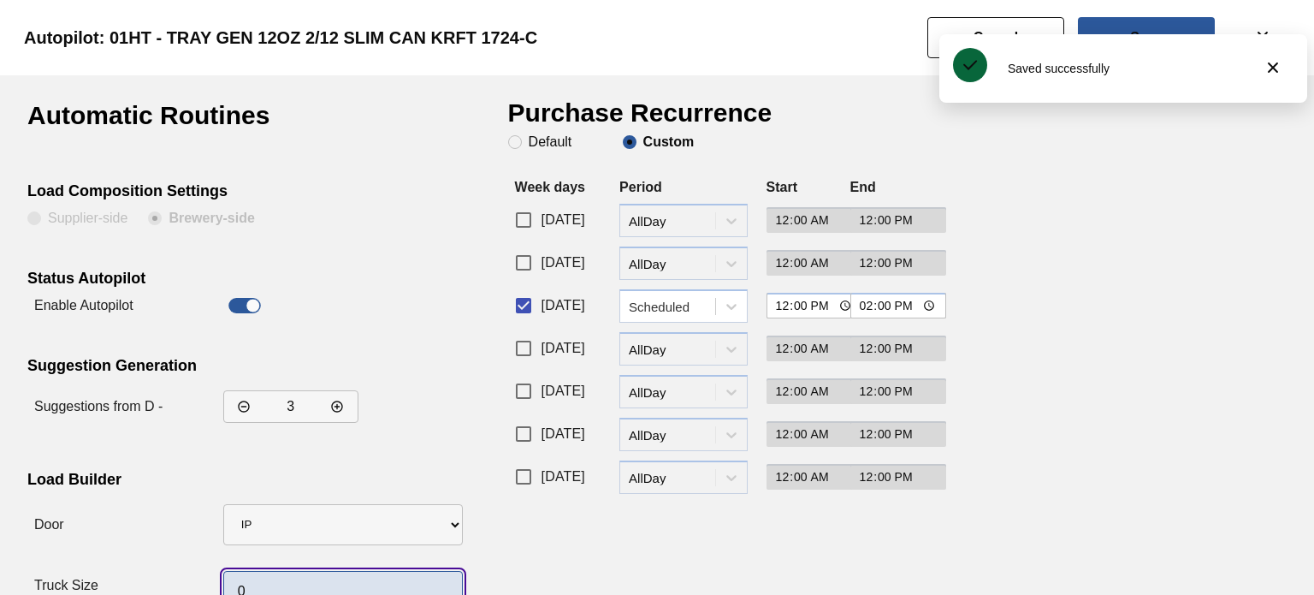
click at [232, 588] on input "0" at bounding box center [343, 591] width 240 height 41
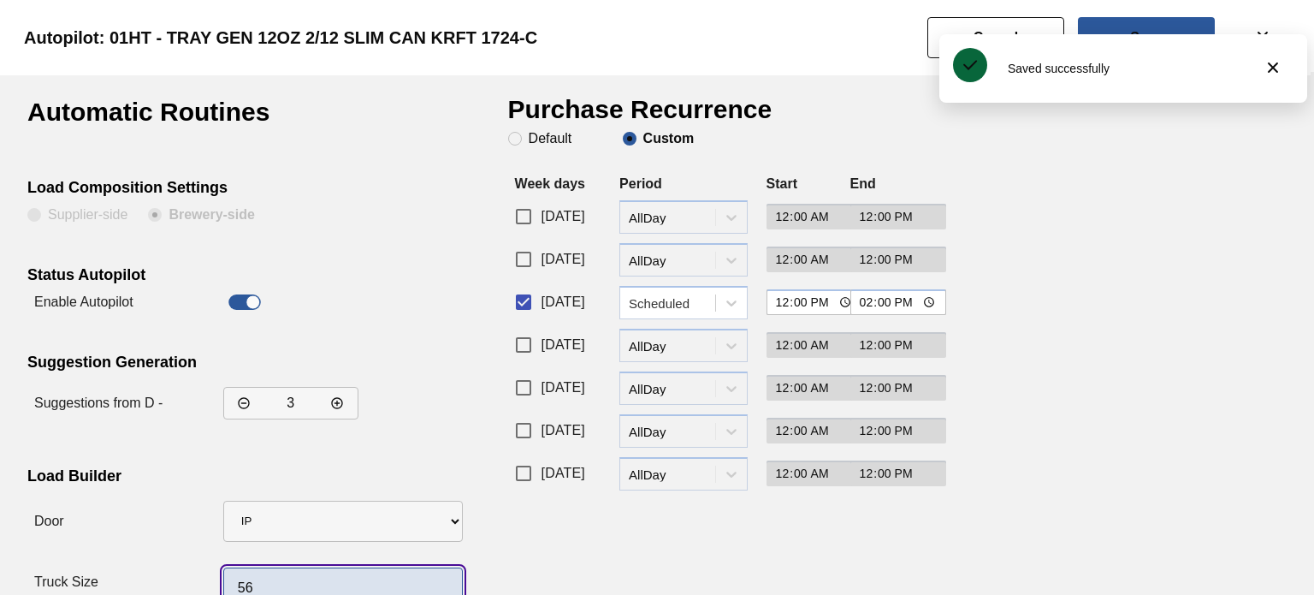
type input "56"
click at [519, 338] on input "[DATE]" at bounding box center [524, 345] width 36 height 36
checkbox input "true"
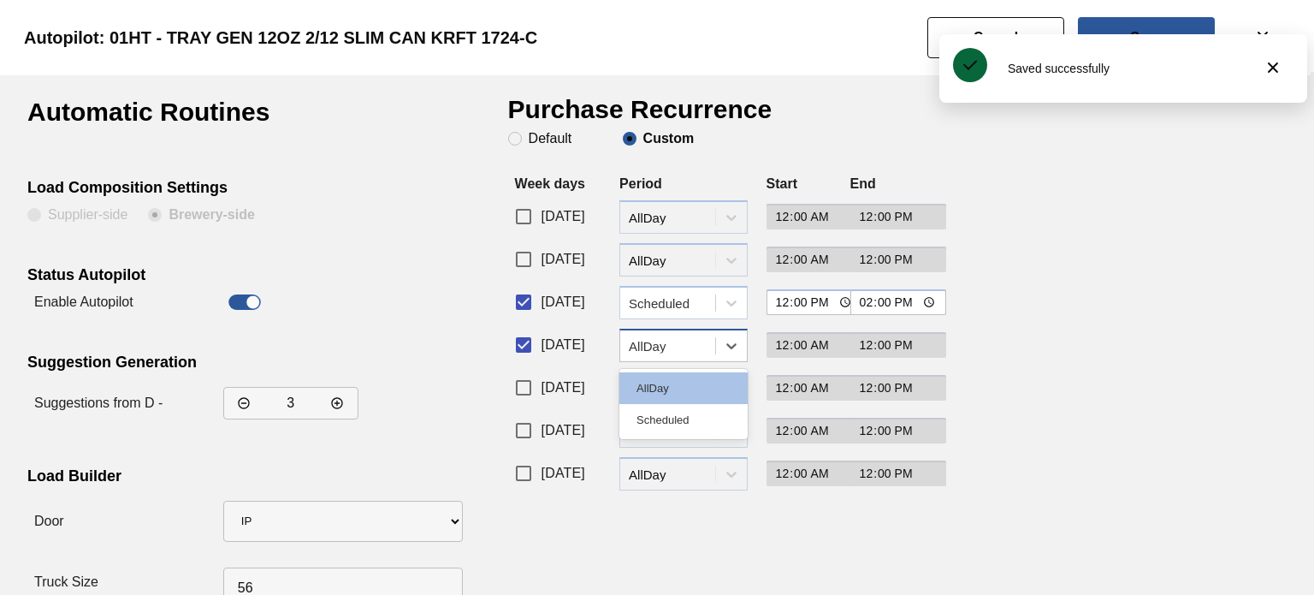
click at [697, 341] on div "AllDay" at bounding box center [673, 345] width 88 height 15
click at [678, 401] on div "AllDay" at bounding box center [684, 388] width 128 height 32
click at [710, 340] on div "AllDay" at bounding box center [673, 345] width 88 height 15
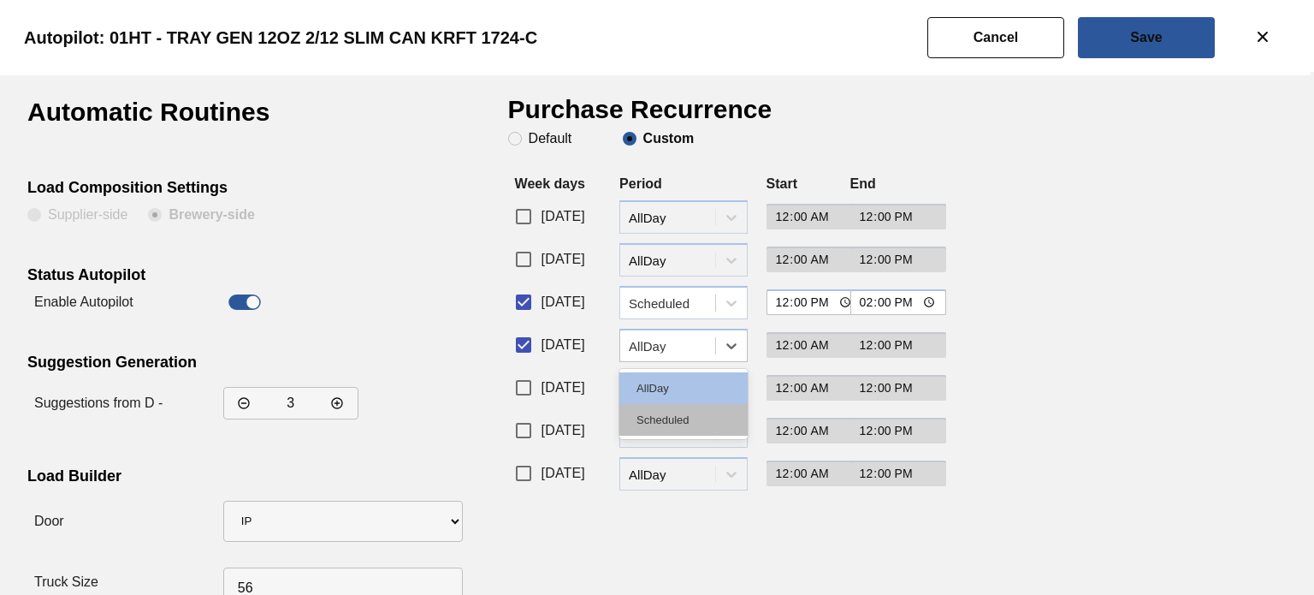
click at [670, 418] on div "Scheduled" at bounding box center [684, 420] width 128 height 32
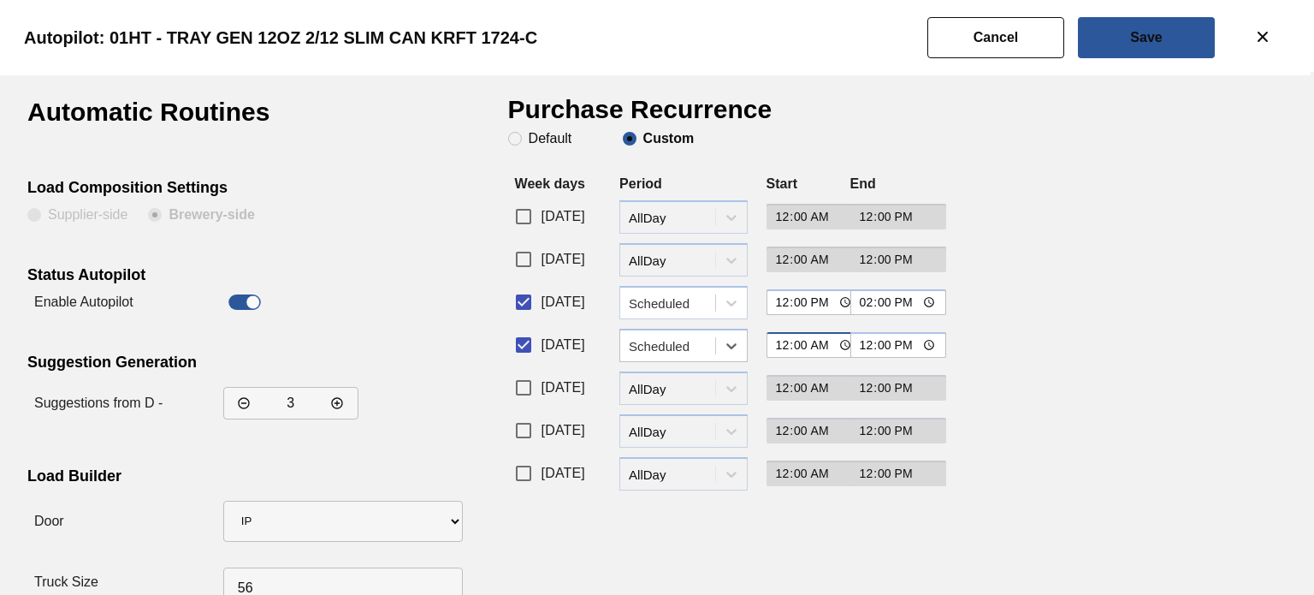
click at [822, 349] on input "00:00" at bounding box center [815, 345] width 97 height 26
type input "12:00"
type input "14:00"
click at [1142, 27] on button "Save" at bounding box center [1146, 37] width 137 height 41
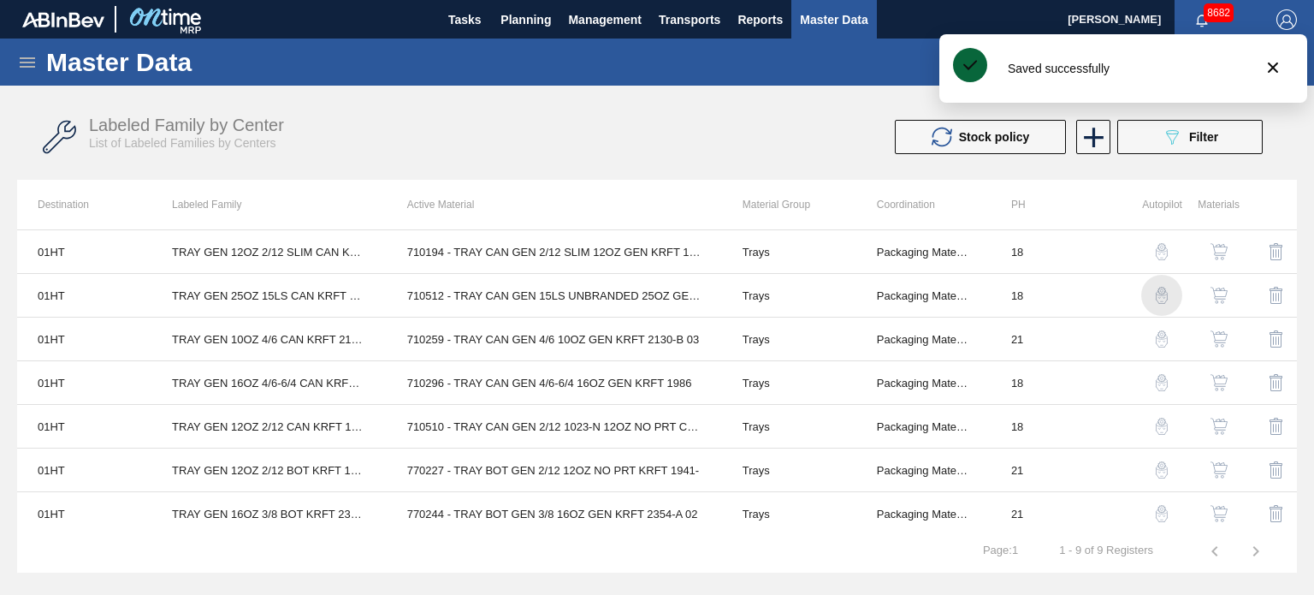
click at [1163, 297] on img "button" at bounding box center [1162, 295] width 17 height 17
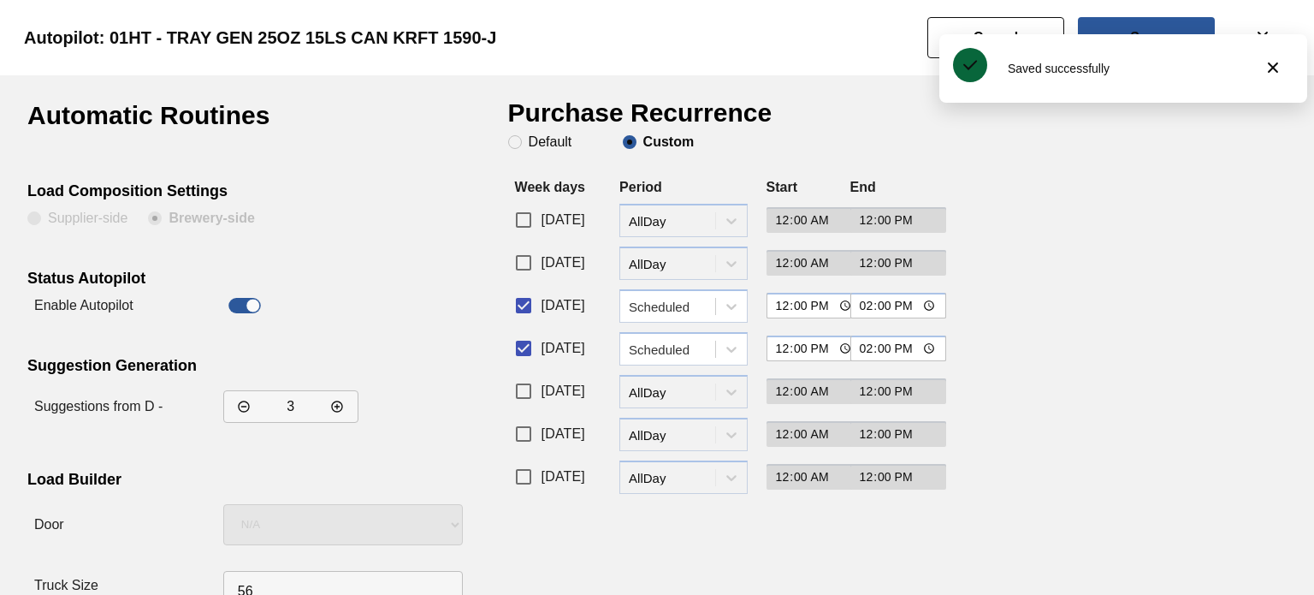
scroll to position [36, 0]
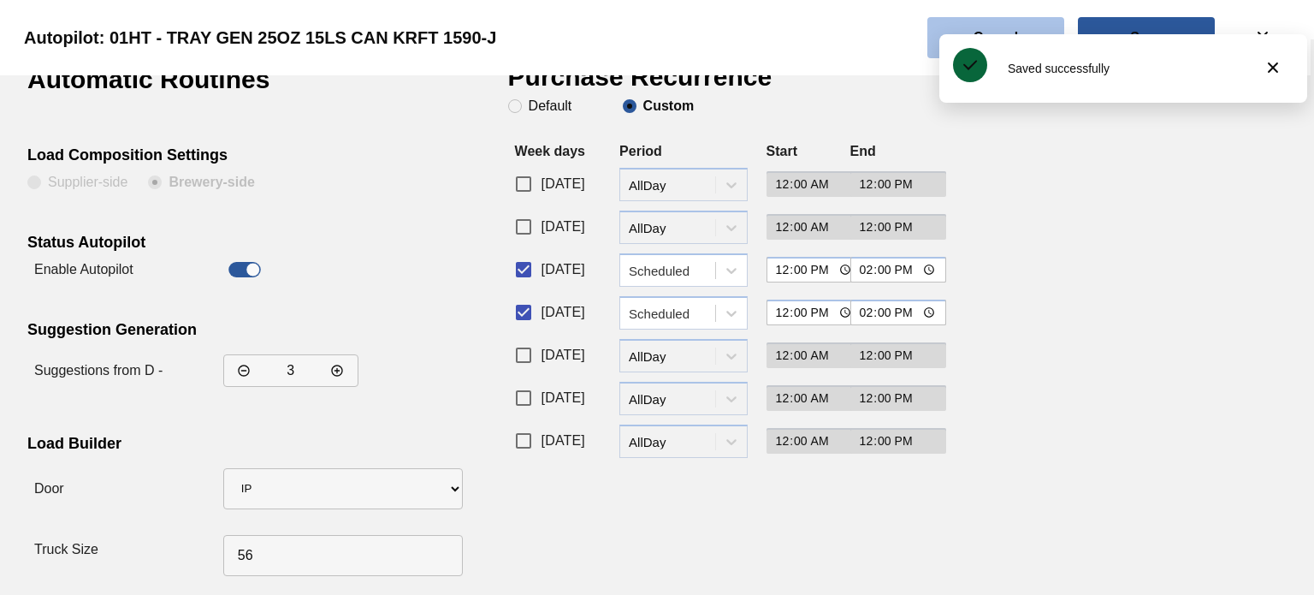
click at [1005, 27] on button "Cancel" at bounding box center [996, 37] width 137 height 41
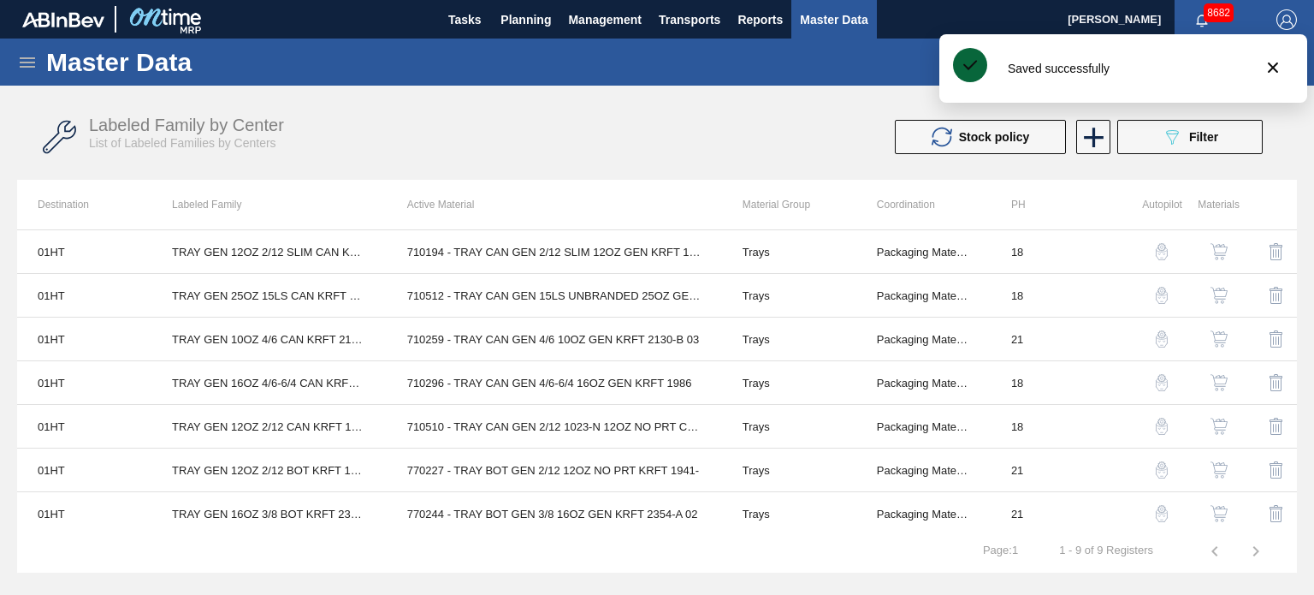
click at [1160, 253] on img "button" at bounding box center [1162, 251] width 17 height 17
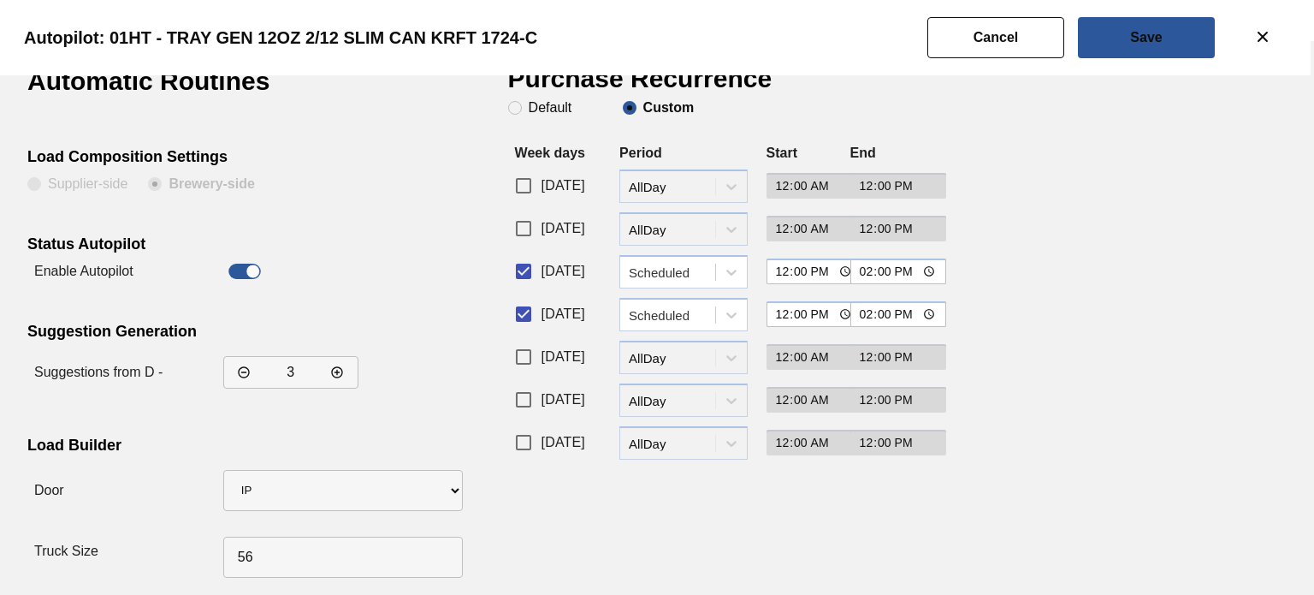
scroll to position [34, 0]
click at [1018, 57] on button "Cancel" at bounding box center [996, 37] width 137 height 41
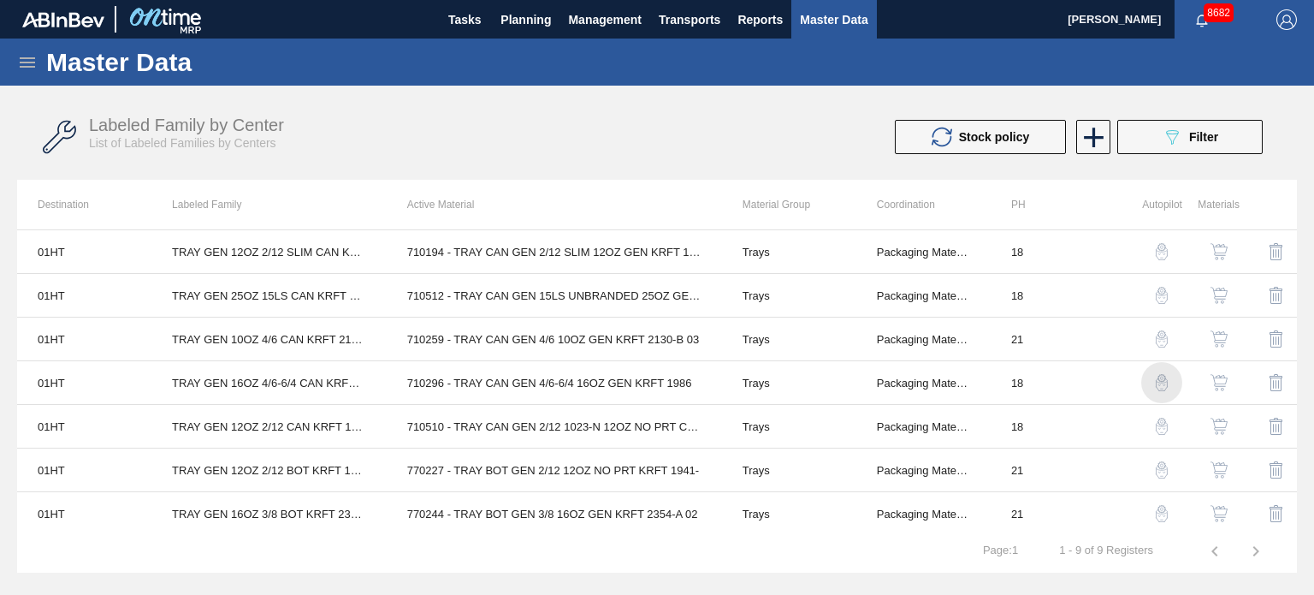
click at [1158, 389] on img "button" at bounding box center [1162, 382] width 17 height 17
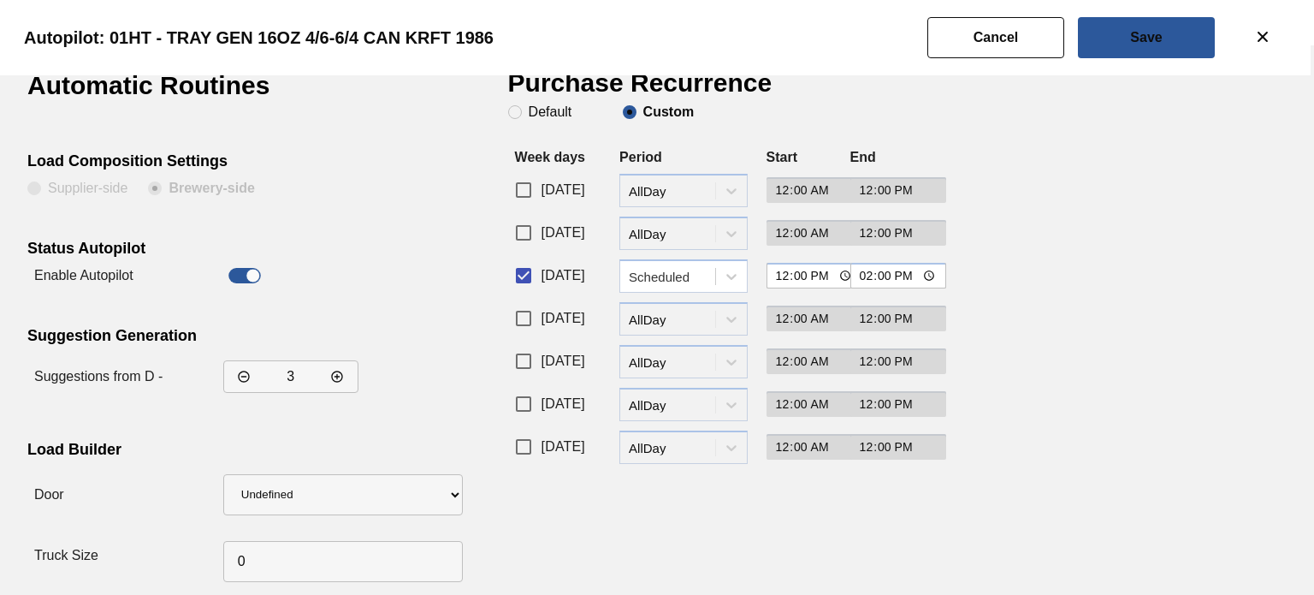
scroll to position [27, 0]
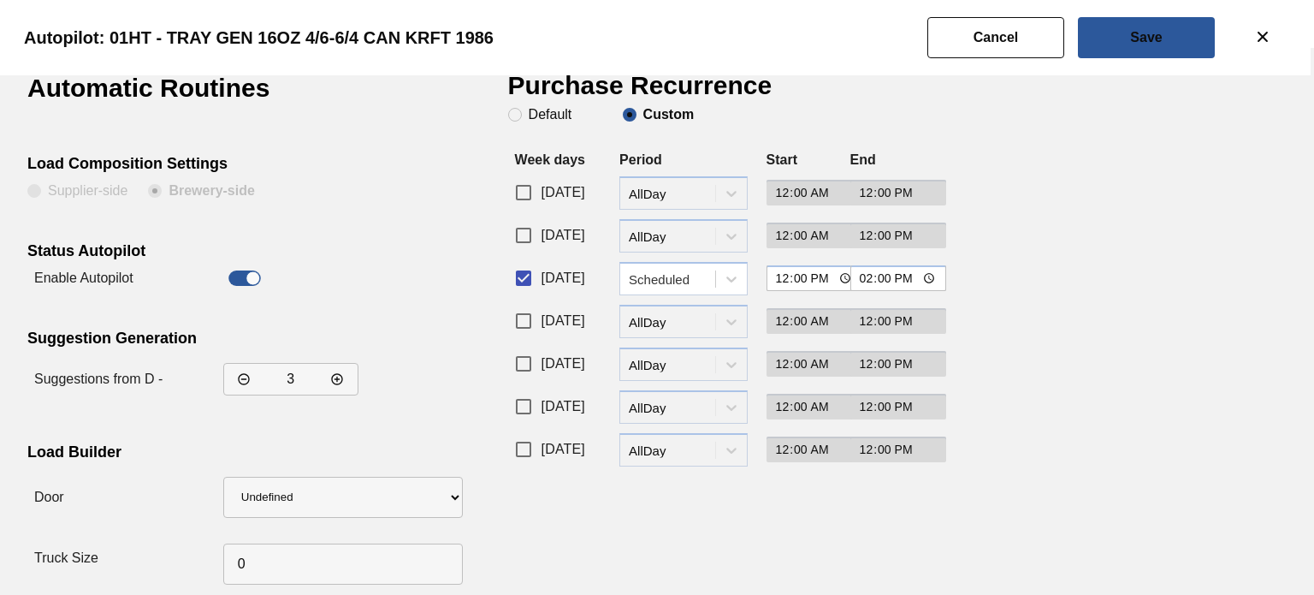
drag, startPoint x: 1169, startPoint y: 444, endPoint x: 1112, endPoint y: 317, distance: 139.0
click at [1169, 444] on div "Automatic Routines Load Composition Settings Supplier-side Brewery-side Status …" at bounding box center [657, 333] width 1260 height 516
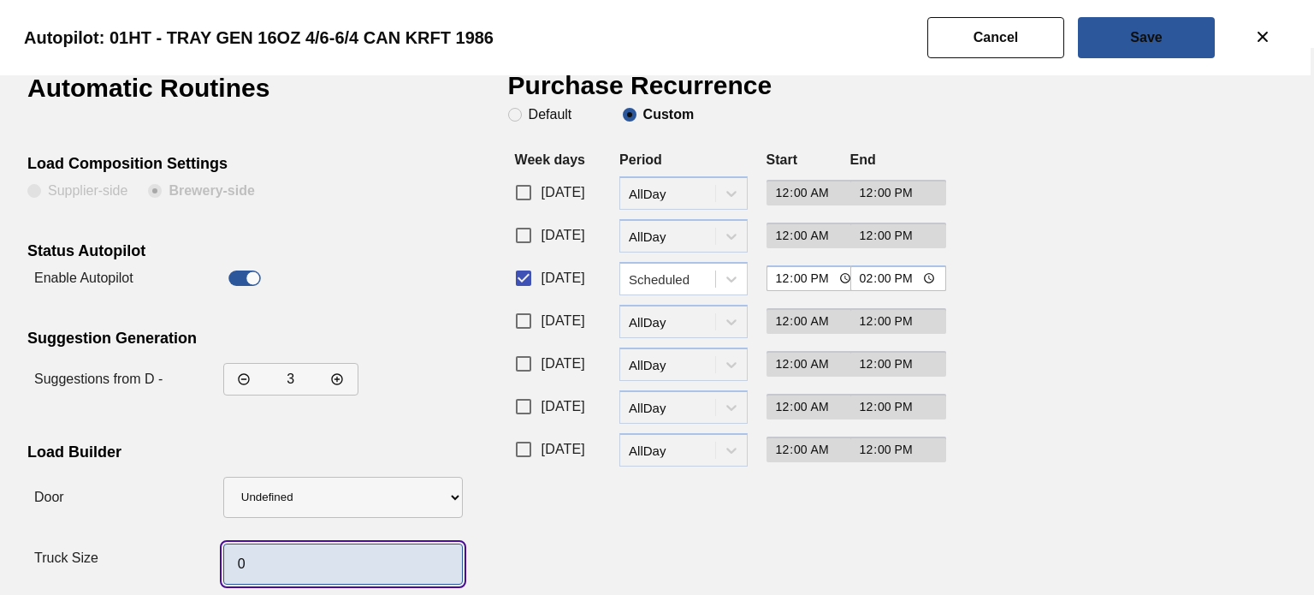
click at [234, 567] on input "0" at bounding box center [343, 563] width 240 height 41
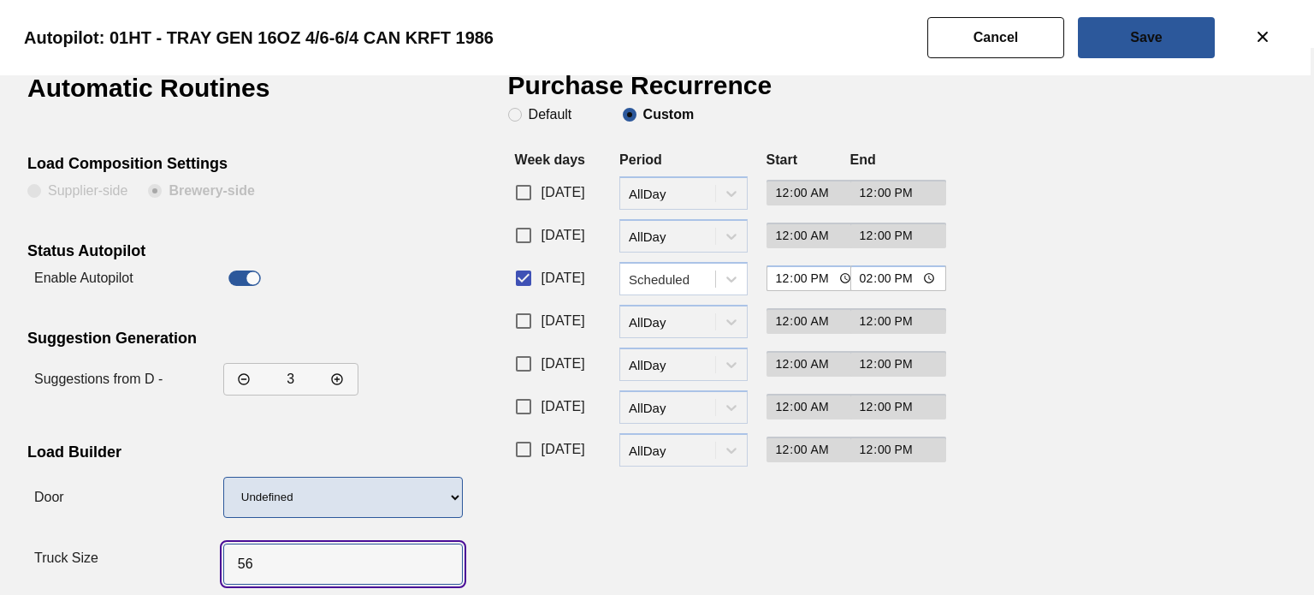
type input "56"
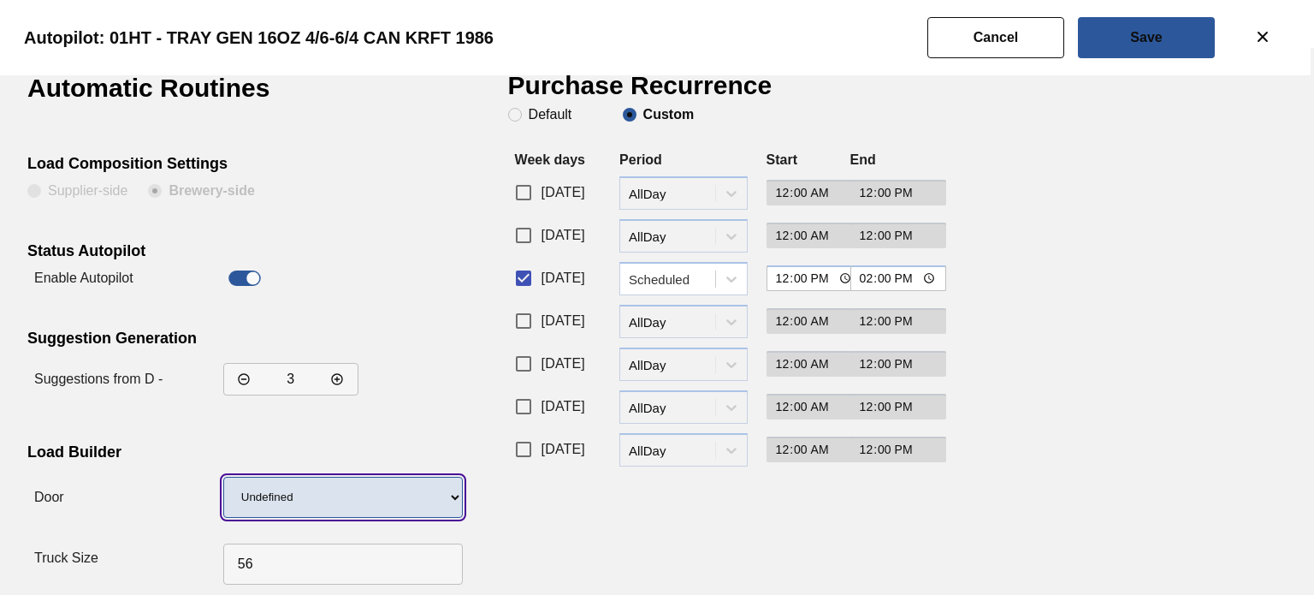
drag, startPoint x: 378, startPoint y: 502, endPoint x: 353, endPoint y: 514, distance: 28.3
click at [378, 502] on select "Undefined IP" at bounding box center [343, 497] width 240 height 41
select select "10"
click at [223, 477] on select "Undefined IP" at bounding box center [343, 497] width 240 height 41
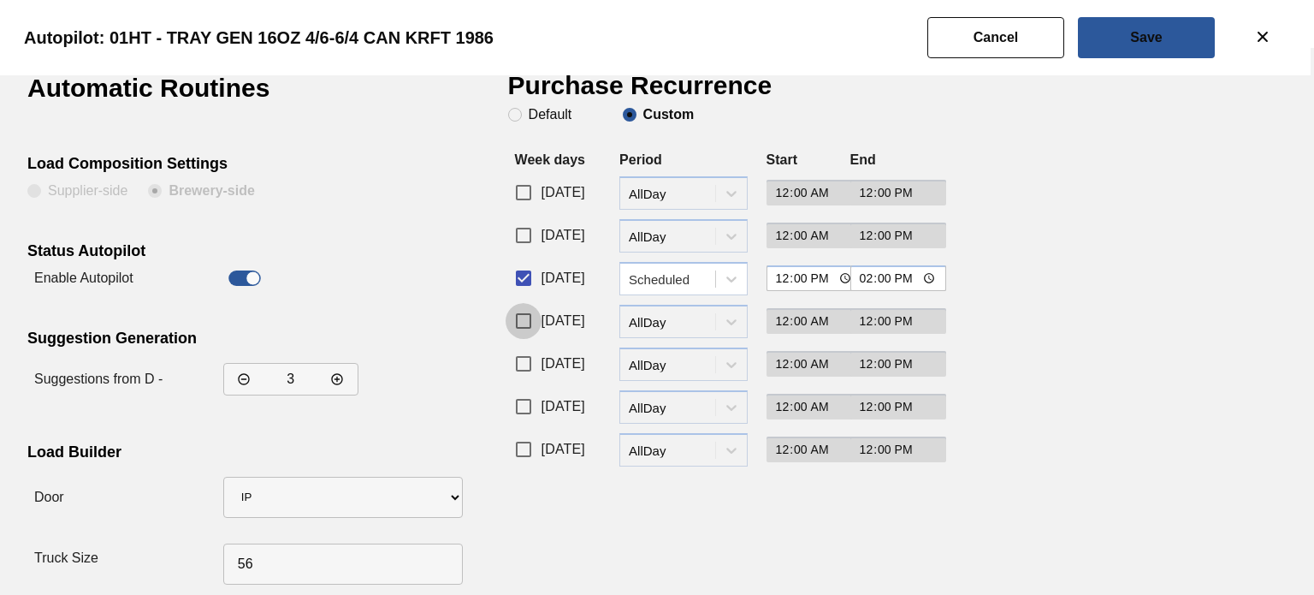
click at [523, 318] on input "[DATE]" at bounding box center [524, 321] width 36 height 36
checkbox input "true"
click at [678, 339] on div "[DATE] period-options AllDay 00:00 12:00" at bounding box center [717, 324] width 419 height 43
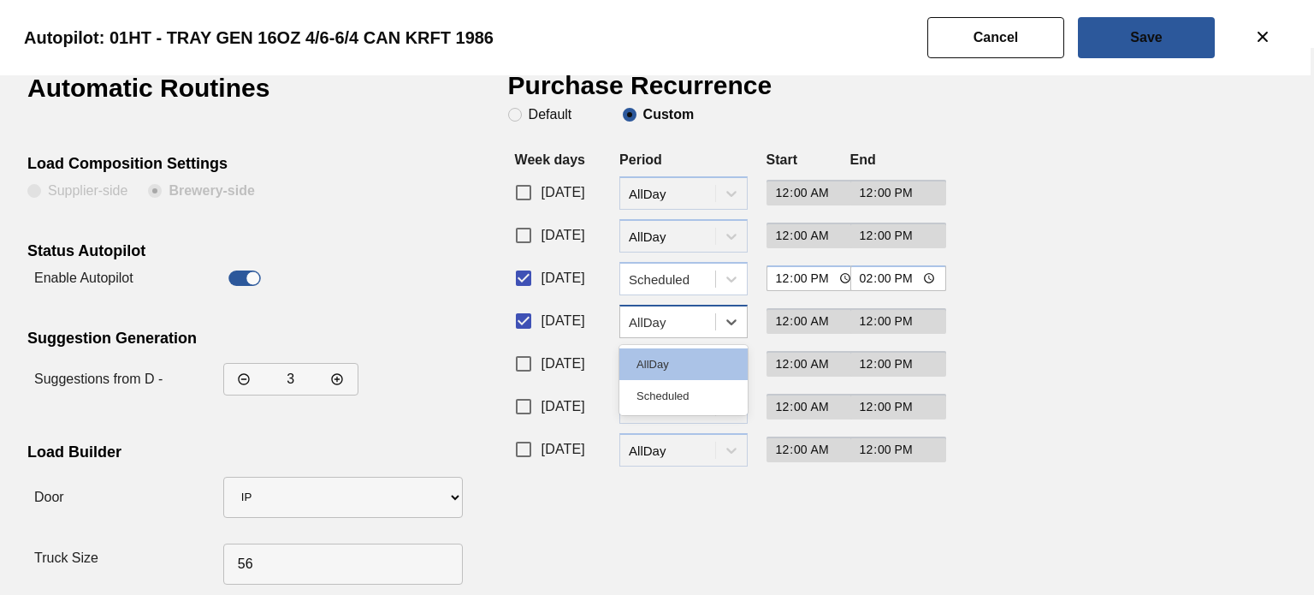
click at [678, 316] on div "AllDay" at bounding box center [673, 321] width 88 height 15
type input "s"
click at [654, 337] on div "AllDay" at bounding box center [684, 321] width 128 height 33
click at [655, 335] on div "AllDay" at bounding box center [684, 321] width 128 height 33
click at [647, 385] on div "Scheduled" at bounding box center [684, 396] width 128 height 32
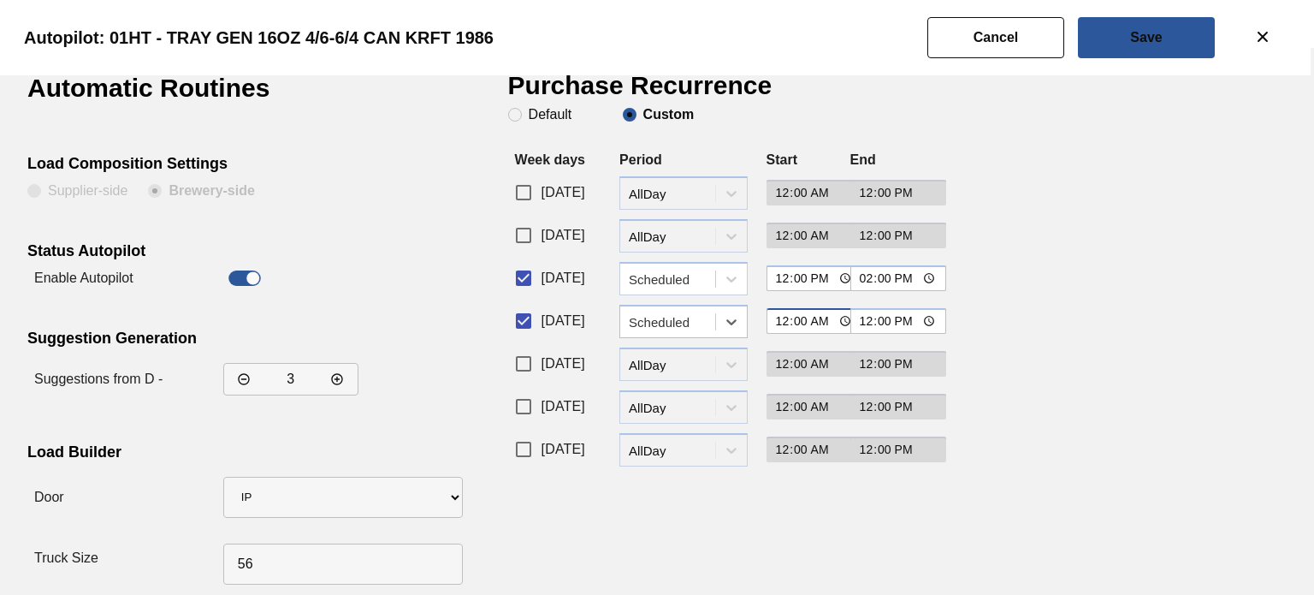
click at [822, 317] on input "00:00" at bounding box center [815, 321] width 97 height 26
type input "12:00"
type input "14:00"
click at [1115, 42] on button "Save" at bounding box center [1146, 37] width 137 height 41
